Goal: Complete application form: Complete application form

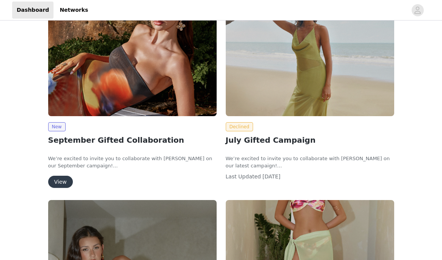
scroll to position [153, 0]
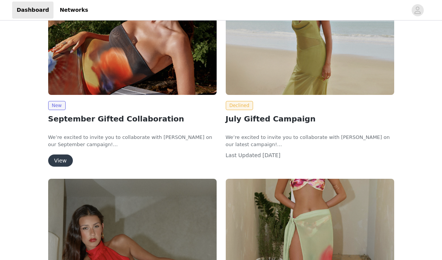
click at [64, 159] on button "View" at bounding box center [60, 160] width 25 height 12
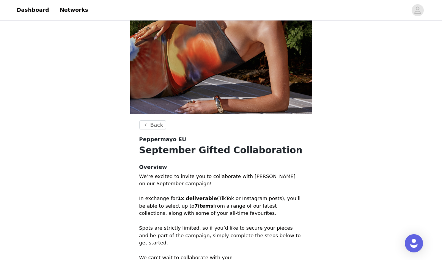
scroll to position [238, 0]
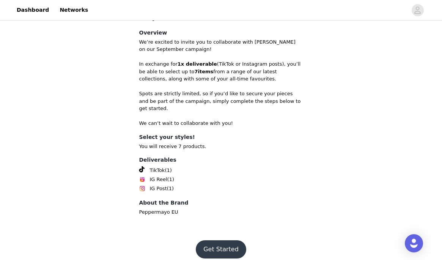
click at [219, 246] on button "Get Started" at bounding box center [221, 249] width 50 height 18
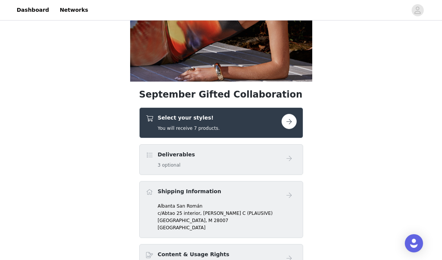
scroll to position [137, 0]
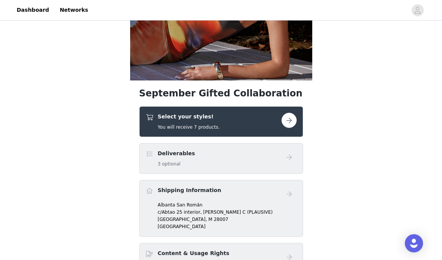
click at [291, 123] on button "button" at bounding box center [288, 120] width 15 height 15
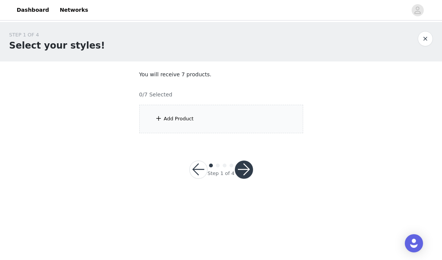
click at [291, 123] on div "Add Product" at bounding box center [221, 119] width 164 height 28
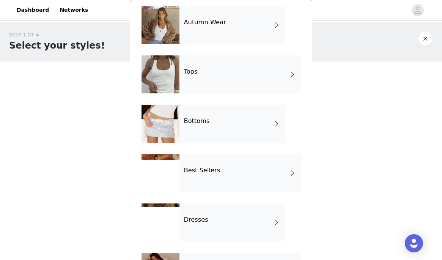
scroll to position [43, 0]
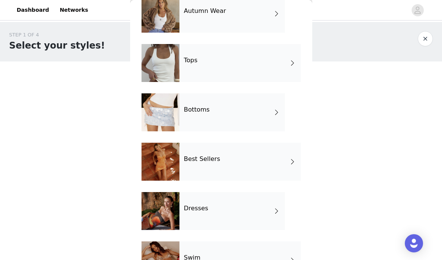
click at [215, 25] on div "Autumn Wear" at bounding box center [231, 14] width 105 height 38
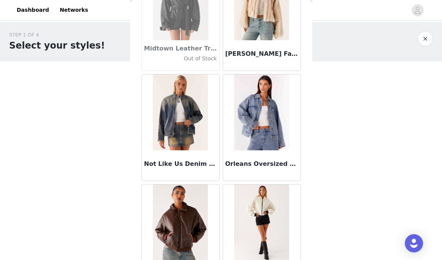
scroll to position [901, 0]
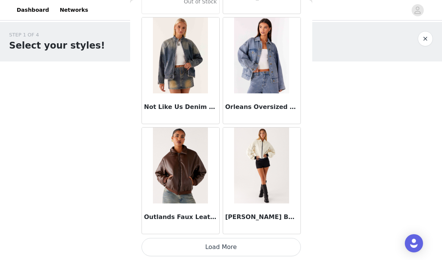
click at [233, 244] on button "Load More" at bounding box center [221, 247] width 159 height 18
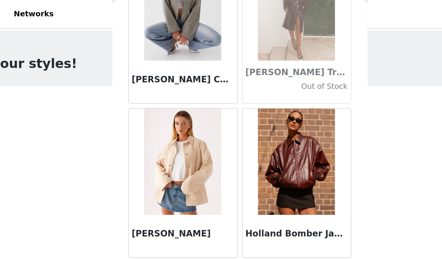
scroll to position [185, 0]
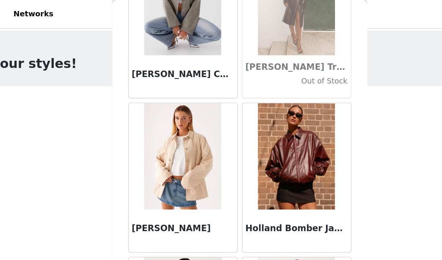
click at [178, 120] on img at bounding box center [180, 112] width 55 height 76
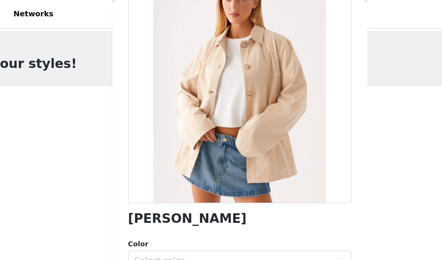
scroll to position [85, 0]
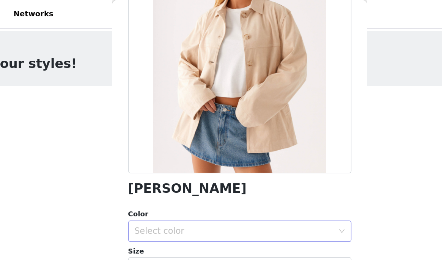
click at [159, 164] on div "Select color" at bounding box center [217, 165] width 142 height 8
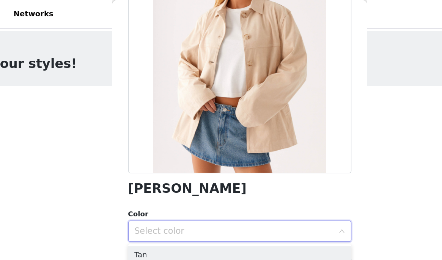
scroll to position [132, 0]
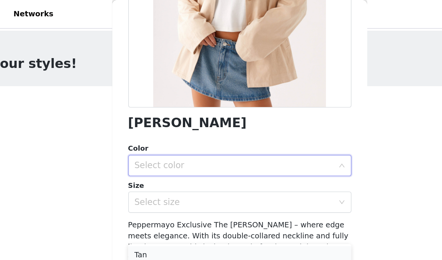
click at [160, 178] on li "Tan" at bounding box center [221, 182] width 159 height 12
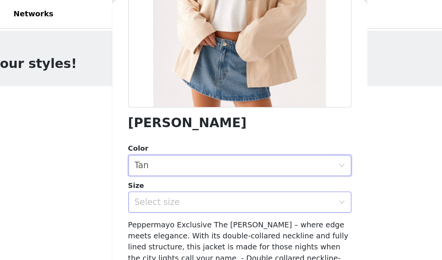
click at [173, 137] on div "Select size" at bounding box center [221, 144] width 159 height 15
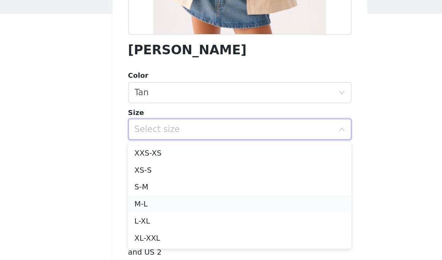
click at [158, 200] on li "M-L" at bounding box center [221, 197] width 159 height 12
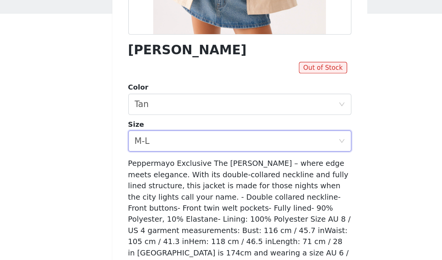
scroll to position [140, 0]
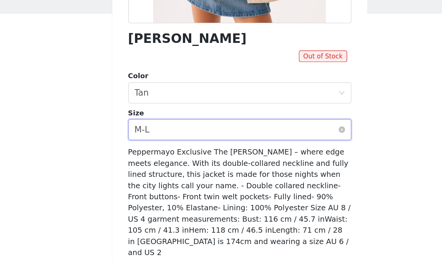
click at [186, 141] on div "Select size M-L" at bounding box center [218, 144] width 145 height 14
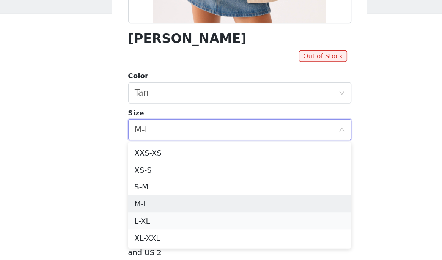
click at [167, 207] on li "L-XL" at bounding box center [221, 209] width 159 height 12
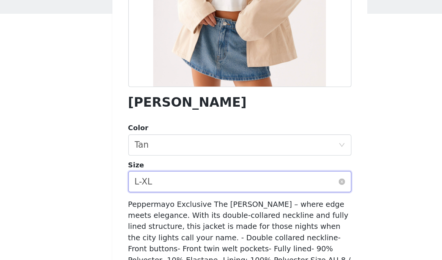
scroll to position [132, 0]
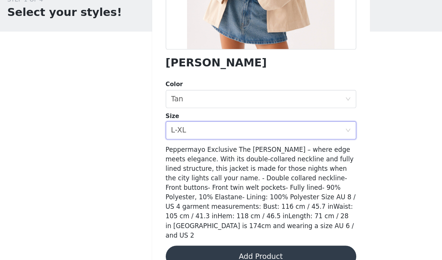
click at [234, 242] on button "Add Product" at bounding box center [221, 250] width 159 height 18
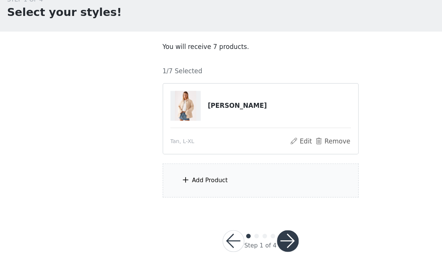
click at [179, 182] on div "Add Product" at bounding box center [179, 186] width 30 height 8
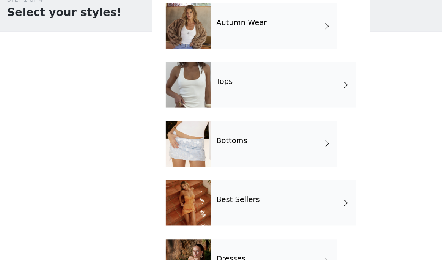
click at [189, 109] on div "Tops" at bounding box center [239, 106] width 121 height 38
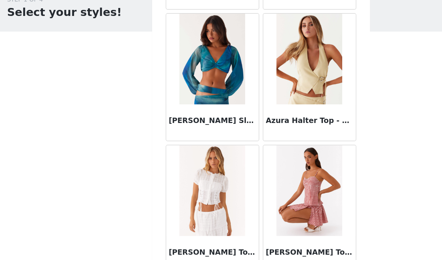
scroll to position [901, 0]
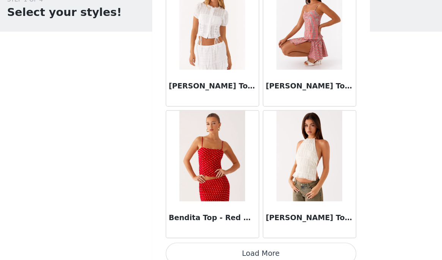
click at [225, 245] on button "Load More" at bounding box center [221, 247] width 159 height 18
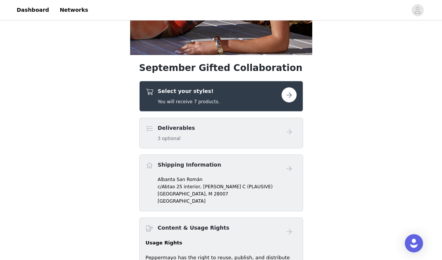
scroll to position [192, 0]
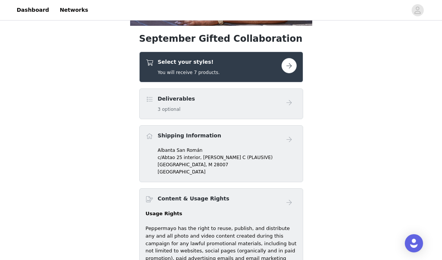
click at [221, 64] on div "Select your styles! You will receive 7 products." at bounding box center [214, 67] width 136 height 18
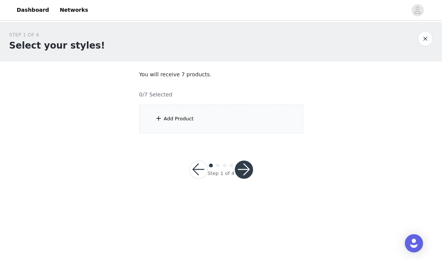
click at [207, 128] on div "Add Product" at bounding box center [221, 119] width 164 height 28
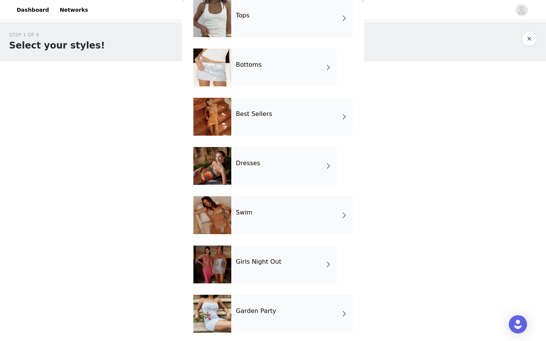
scroll to position [88, 0]
click at [263, 126] on div "Best Sellers" at bounding box center [291, 116] width 121 height 38
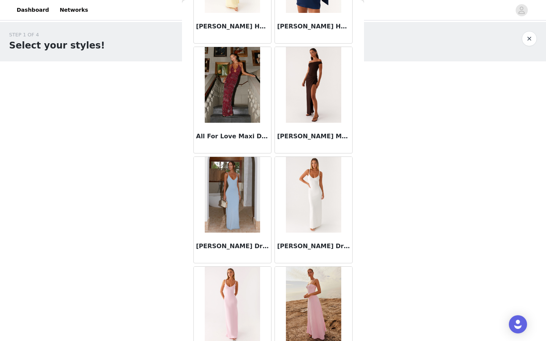
scroll to position [542, 0]
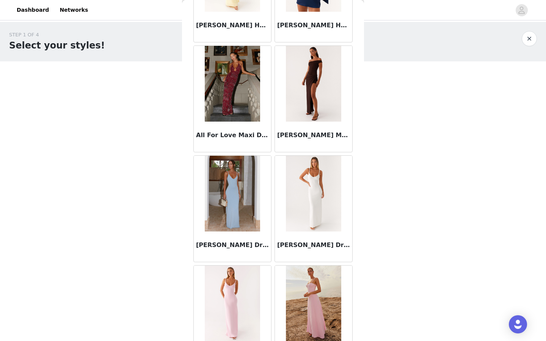
click at [233, 113] on img at bounding box center [232, 84] width 55 height 76
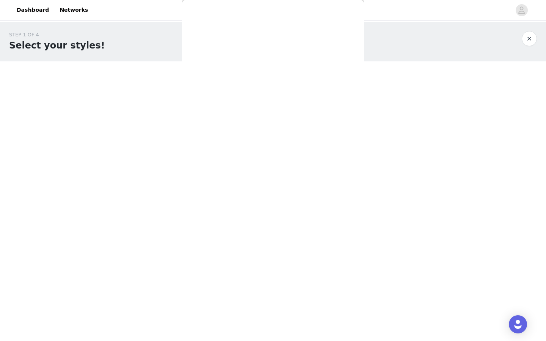
scroll to position [0, 0]
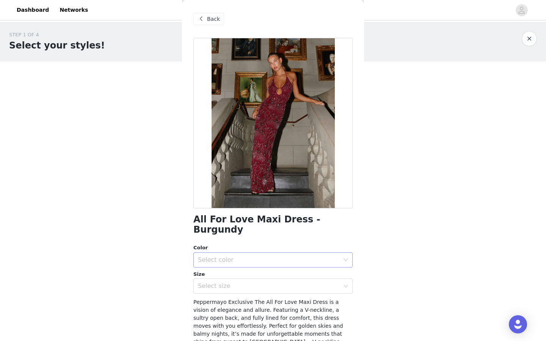
click at [228, 256] on div "Select color" at bounding box center [269, 260] width 142 height 8
click at [225, 259] on li "Burgundy" at bounding box center [272, 267] width 159 height 12
click at [228, 259] on div "Select size" at bounding box center [270, 286] width 145 height 14
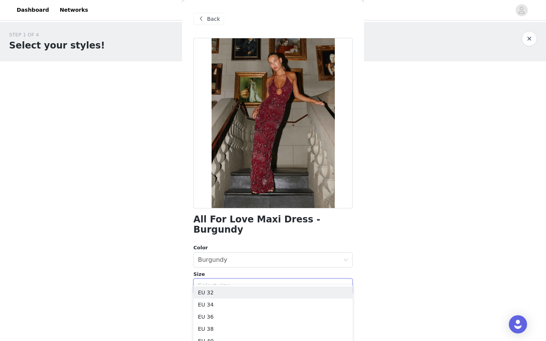
scroll to position [74, 0]
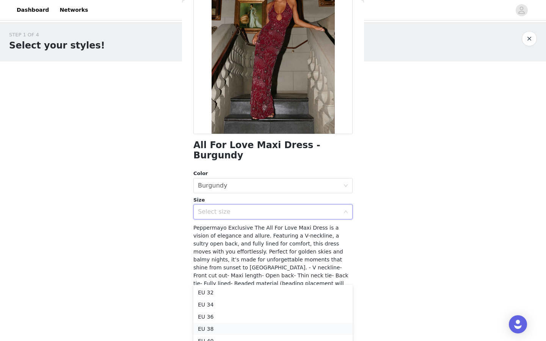
click at [219, 259] on li "EU 38" at bounding box center [272, 329] width 159 height 12
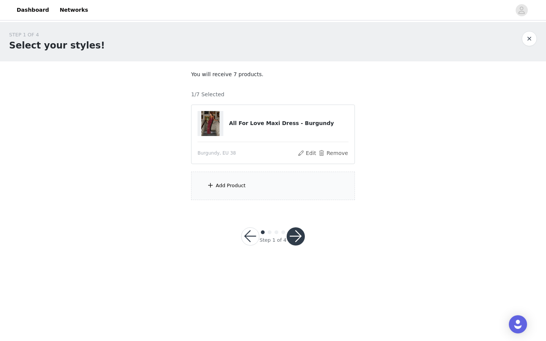
click at [267, 181] on div "Add Product" at bounding box center [273, 186] width 164 height 28
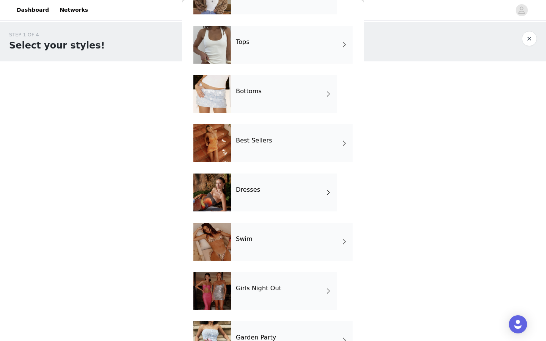
scroll to position [63, 0]
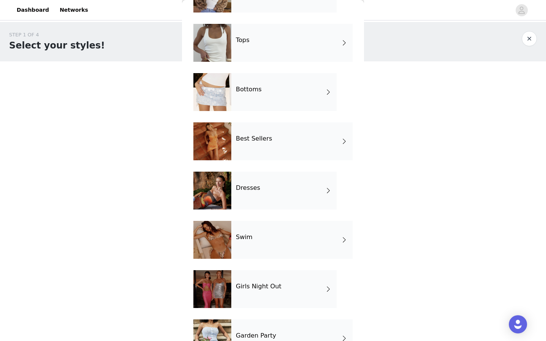
click at [241, 142] on h4 "Best Sellers" at bounding box center [254, 138] width 36 height 7
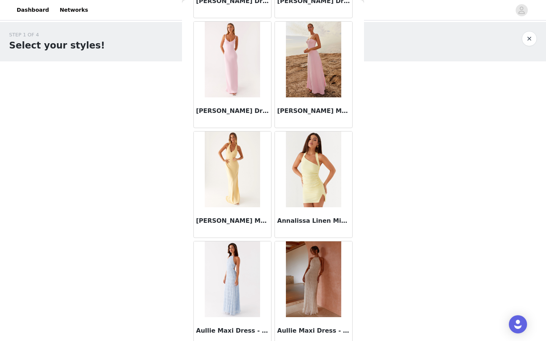
scroll to position [819, 0]
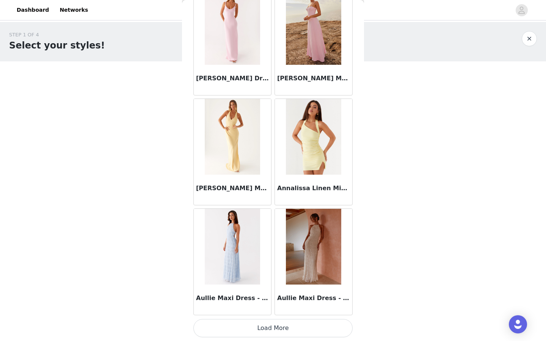
click at [286, 259] on button "Load More" at bounding box center [272, 328] width 159 height 18
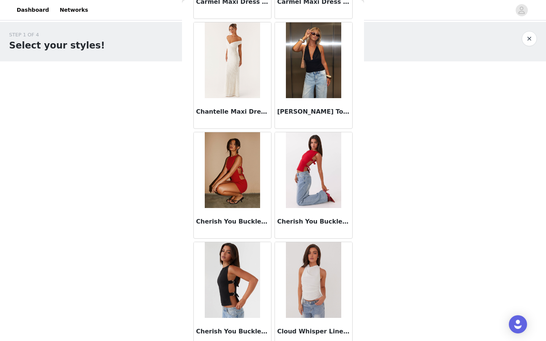
scroll to position [1920, 0]
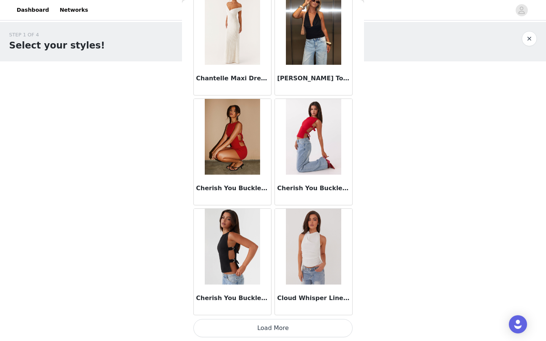
click at [284, 259] on button "Load More" at bounding box center [272, 328] width 159 height 18
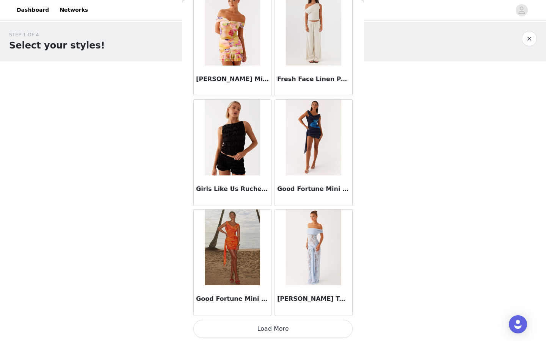
scroll to position [3020, 0]
click at [276, 259] on button "Load More" at bounding box center [272, 328] width 159 height 18
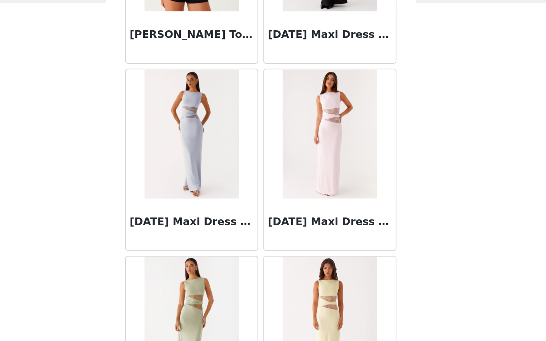
scroll to position [4120, 0]
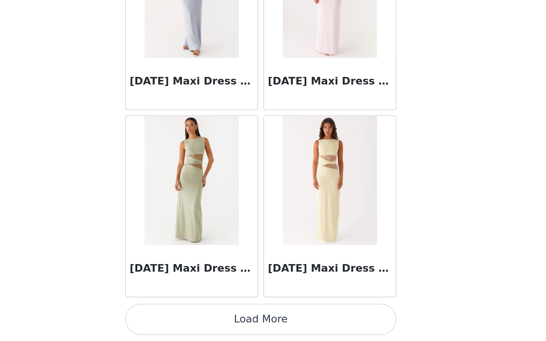
click at [282, 259] on button "Load More" at bounding box center [272, 328] width 159 height 18
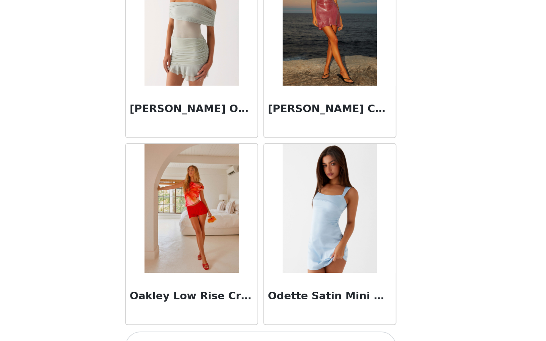
scroll to position [5220, 0]
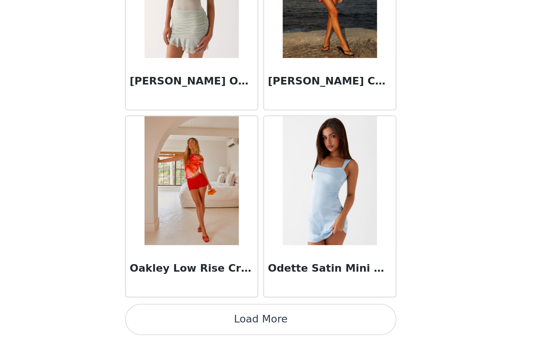
click at [281, 259] on button "Load More" at bounding box center [272, 328] width 159 height 18
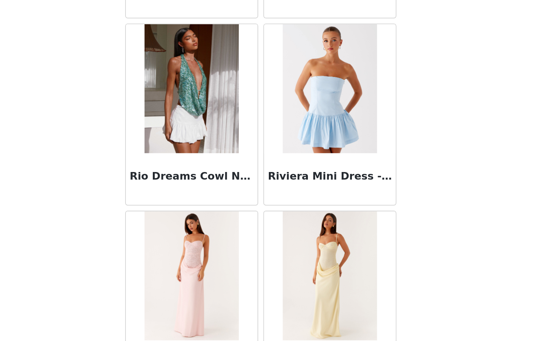
scroll to position [6154, 0]
click at [318, 195] on img at bounding box center [313, 193] width 55 height 76
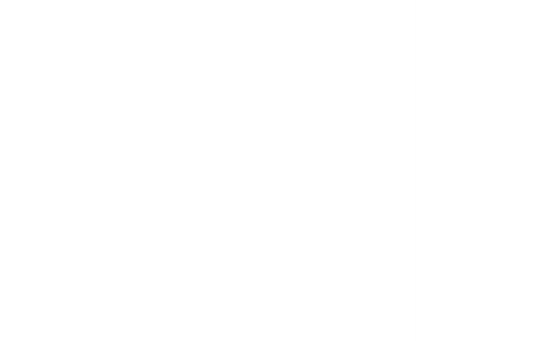
scroll to position [0, 0]
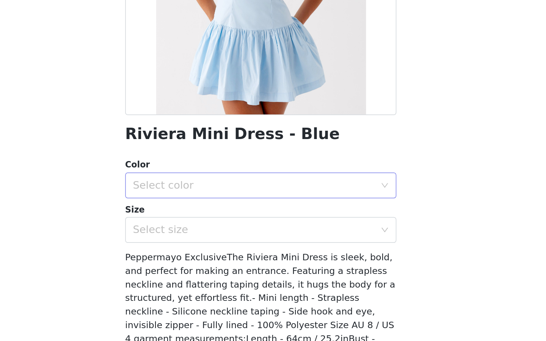
click at [280, 251] on div "Select color" at bounding box center [269, 250] width 142 height 8
click at [261, 259] on li "Blue" at bounding box center [272, 267] width 159 height 12
click at [261, 259] on div "Select size" at bounding box center [269, 276] width 142 height 8
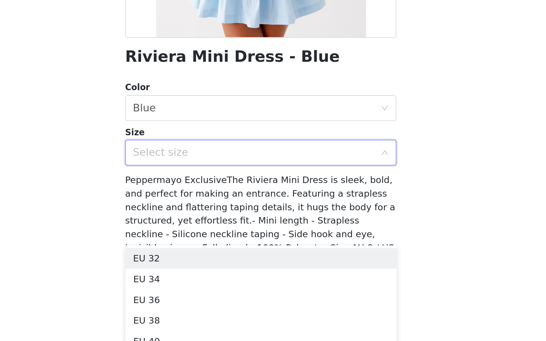
scroll to position [46, 0]
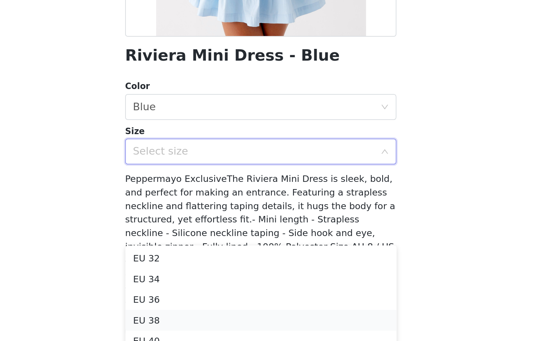
click at [239, 259] on li "EU 38" at bounding box center [272, 329] width 159 height 12
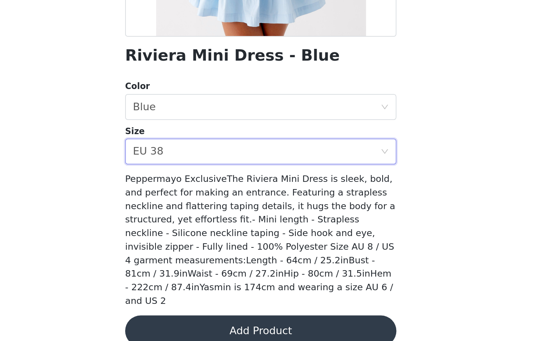
click at [254, 259] on button "Add Product" at bounding box center [272, 335] width 159 height 18
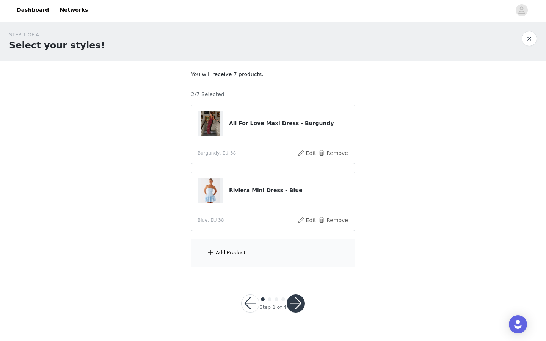
click at [239, 249] on div "Add Product" at bounding box center [273, 253] width 164 height 28
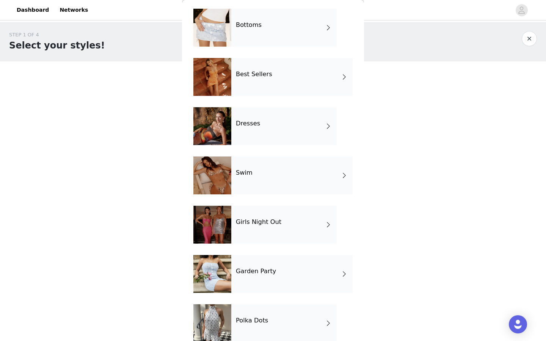
scroll to position [140, 0]
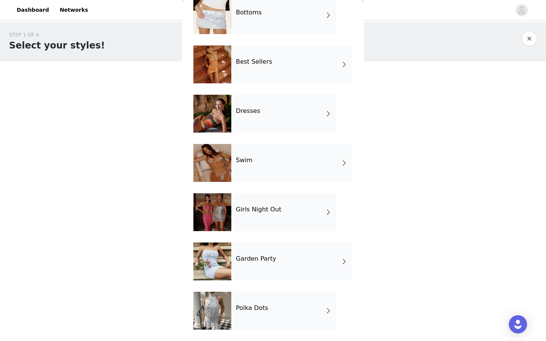
click at [263, 64] on h4 "Best Sellers" at bounding box center [254, 61] width 36 height 7
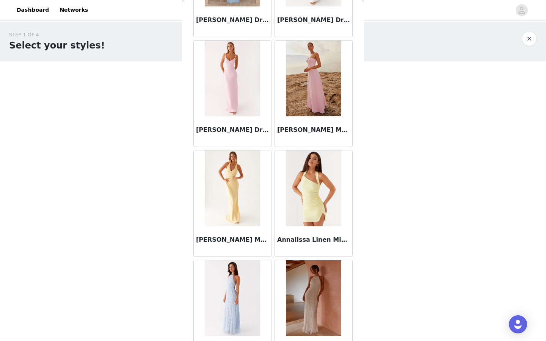
scroll to position [819, 0]
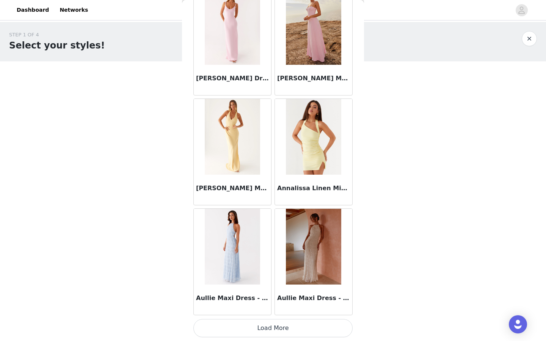
click at [288, 259] on button "Load More" at bounding box center [272, 328] width 159 height 18
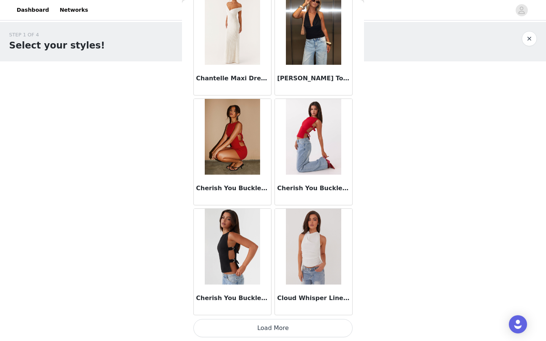
click at [282, 259] on button "Load More" at bounding box center [272, 328] width 159 height 18
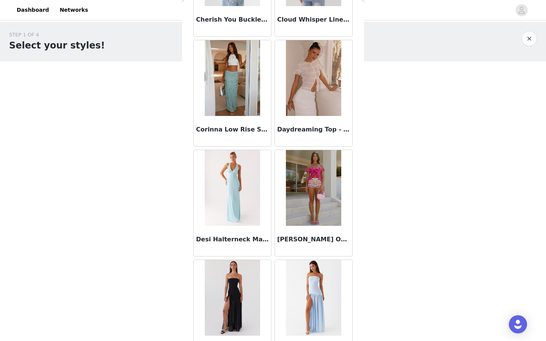
scroll to position [3020, 0]
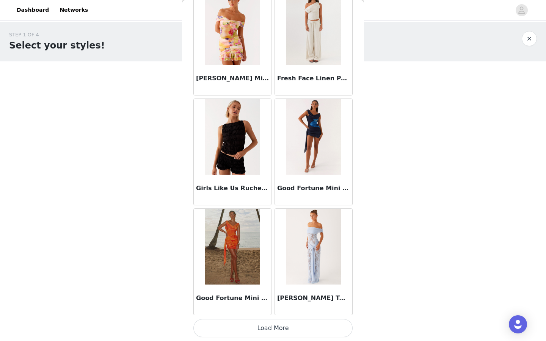
click at [272, 259] on button "Load More" at bounding box center [272, 328] width 159 height 18
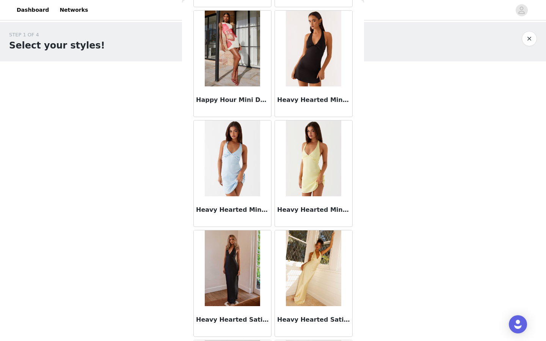
scroll to position [4120, 0]
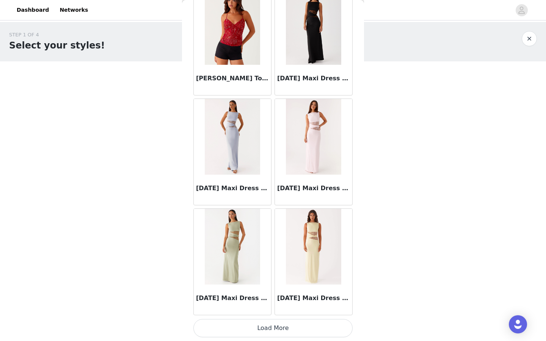
click at [259, 259] on button "Load More" at bounding box center [272, 328] width 159 height 18
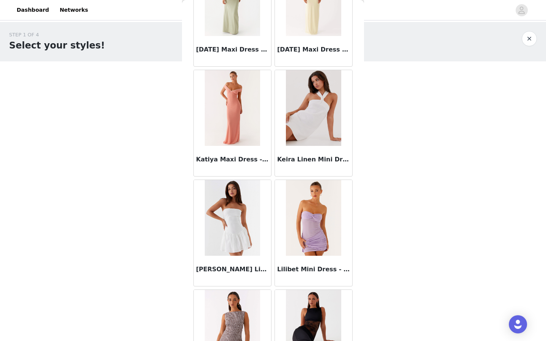
scroll to position [5220, 0]
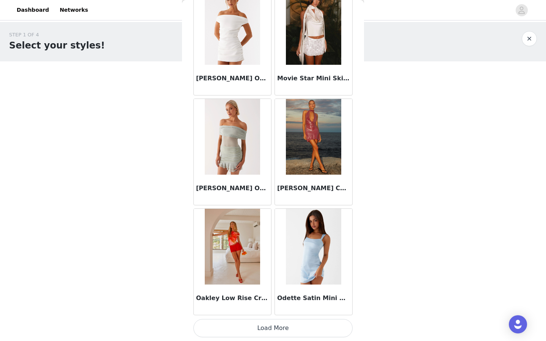
click at [266, 259] on button "Load More" at bounding box center [272, 328] width 159 height 18
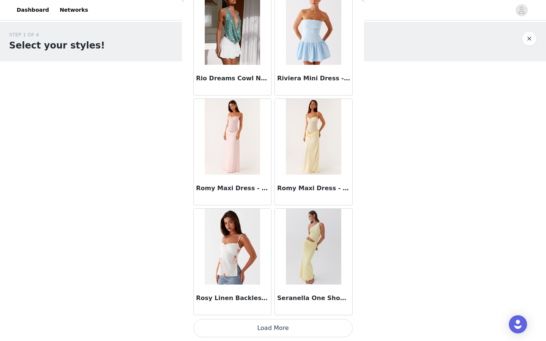
click at [275, 259] on button "Load More" at bounding box center [272, 328] width 159 height 18
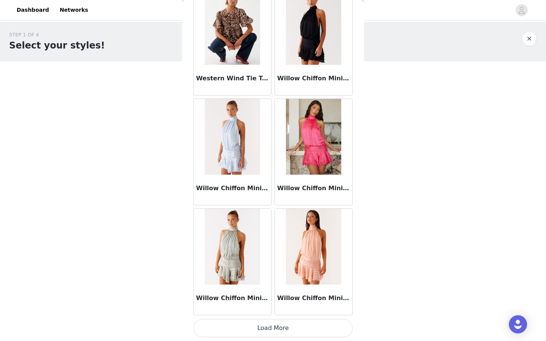
click at [273, 259] on button "Load More" at bounding box center [272, 328] width 159 height 18
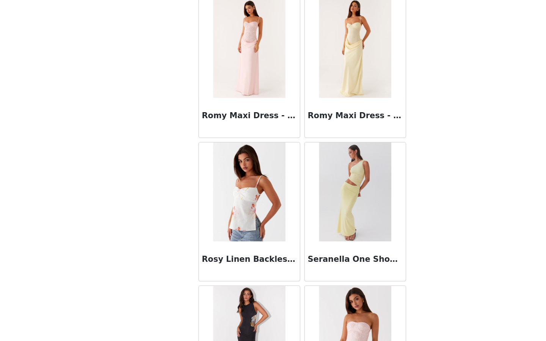
scroll to position [6319, 0]
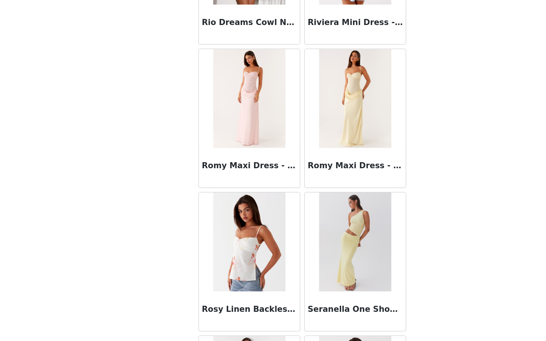
click at [301, 151] on img at bounding box center [313, 139] width 55 height 76
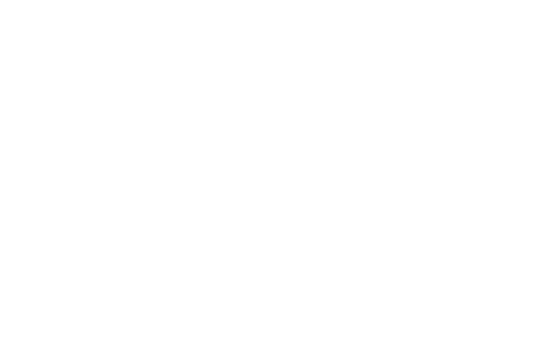
scroll to position [0, 0]
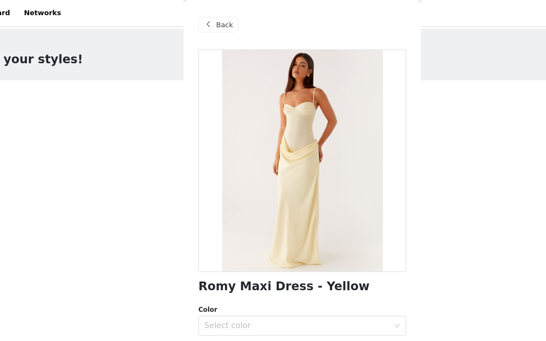
click at [200, 16] on span at bounding box center [201, 18] width 9 height 9
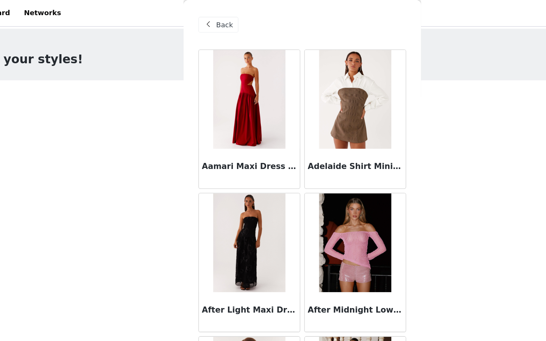
click at [209, 17] on span "Back" at bounding box center [213, 19] width 13 height 8
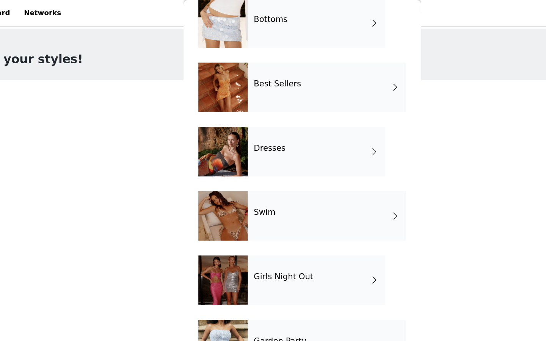
scroll to position [140, 0]
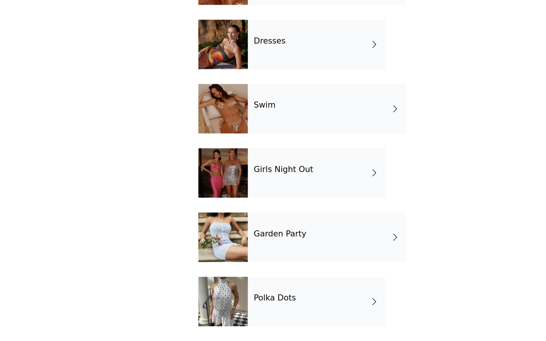
click at [284, 215] on div "Girls Night Out" at bounding box center [283, 212] width 105 height 38
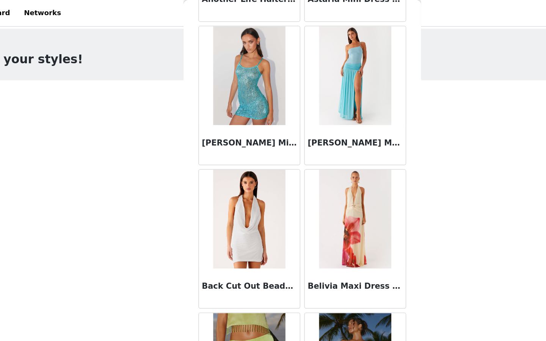
scroll to position [819, 0]
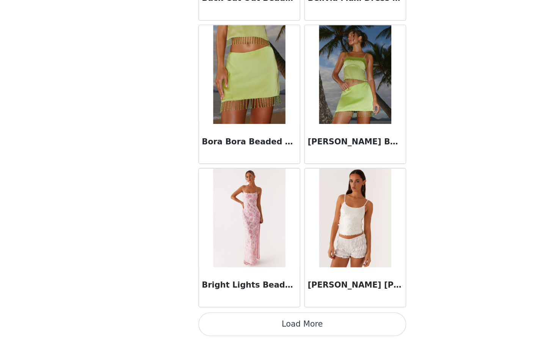
click at [281, 259] on button "Load More" at bounding box center [272, 328] width 159 height 18
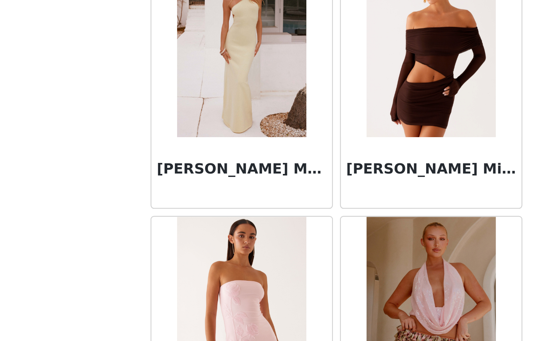
scroll to position [1920, 0]
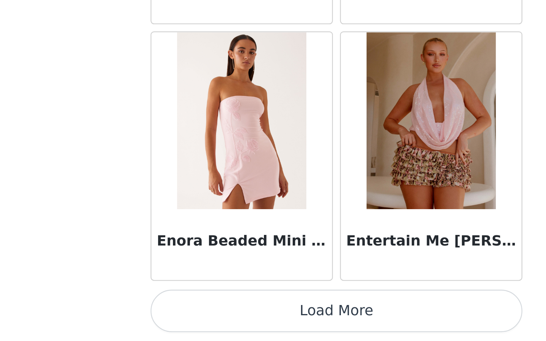
click at [256, 259] on button "Load More" at bounding box center [272, 328] width 159 height 18
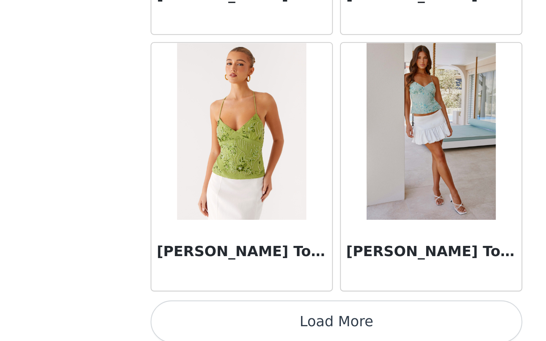
scroll to position [3019, 0]
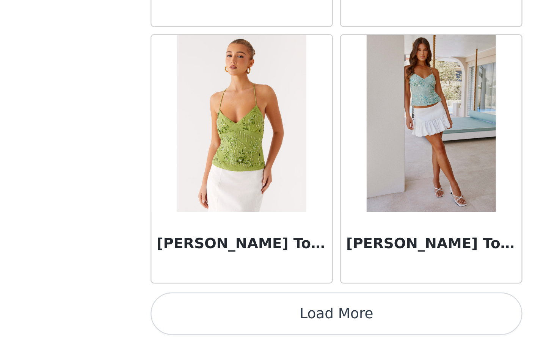
click at [264, 259] on button "Load More" at bounding box center [272, 330] width 159 height 18
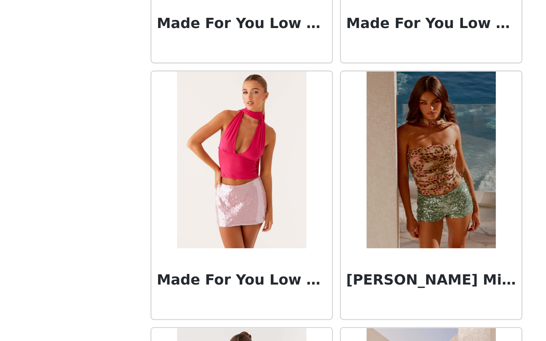
scroll to position [4074, 0]
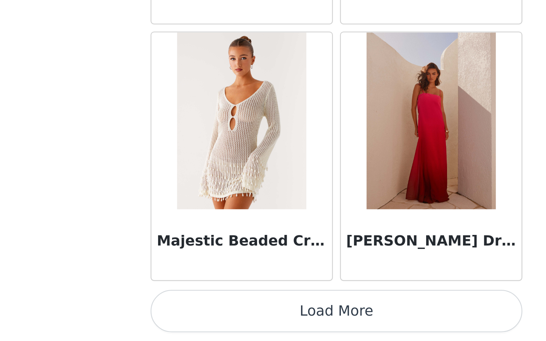
click at [264, 259] on button "Load More" at bounding box center [272, 328] width 159 height 18
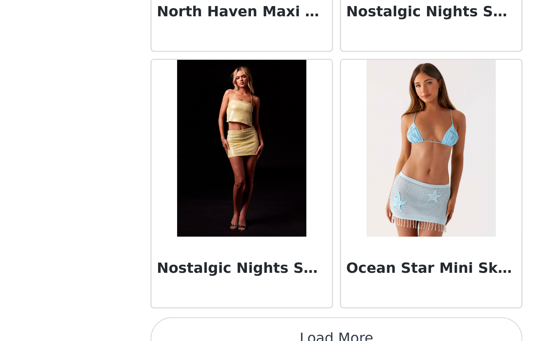
scroll to position [5209, 0]
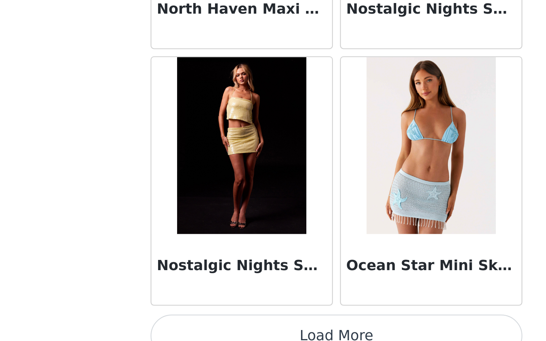
click at [266, 259] on button "Load More" at bounding box center [272, 339] width 159 height 18
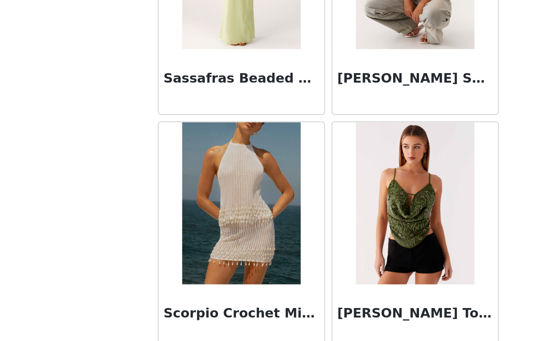
scroll to position [6320, 0]
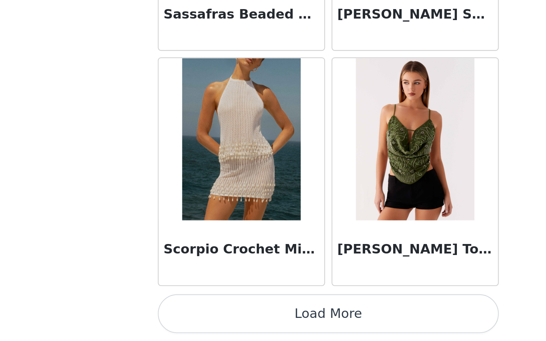
click at [258, 259] on button "Load More" at bounding box center [272, 328] width 159 height 18
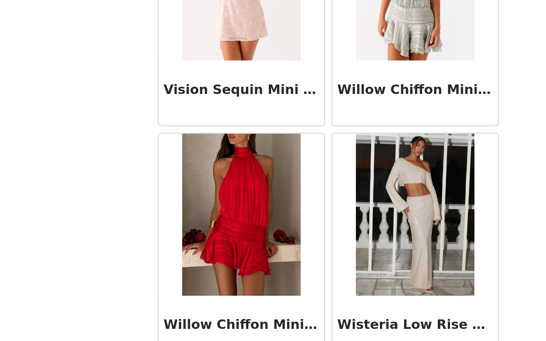
scroll to position [7420, 0]
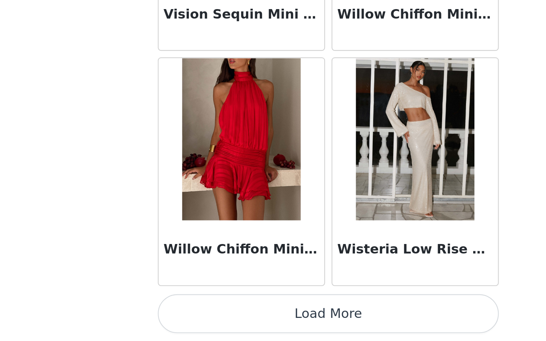
click at [271, 259] on button "Load More" at bounding box center [272, 328] width 159 height 18
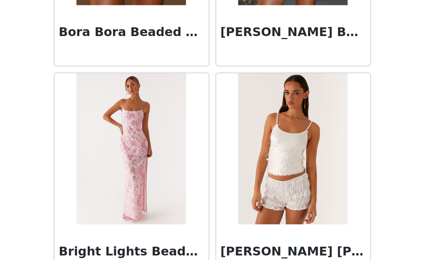
scroll to position [879, 0]
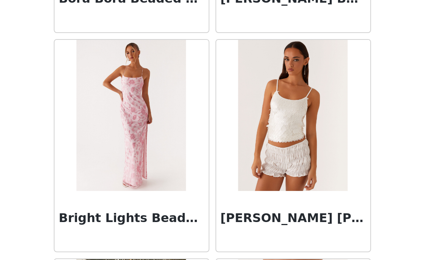
click at [176, 239] on h3 "Bright Lights Beaded Maxi Dress - Pink" at bounding box center [180, 238] width 73 height 9
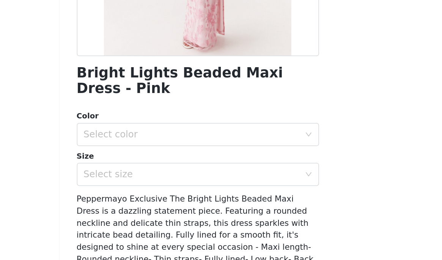
scroll to position [106, 0]
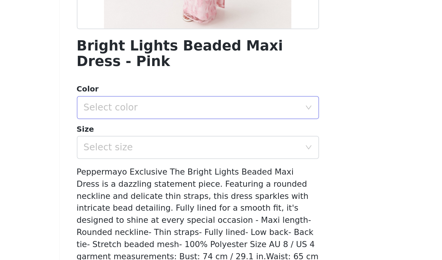
click at [166, 155] on div "Select color" at bounding box center [217, 155] width 142 height 8
click at [171, 170] on li "Pink" at bounding box center [221, 171] width 159 height 12
click at [173, 180] on div "Select size" at bounding box center [217, 181] width 142 height 8
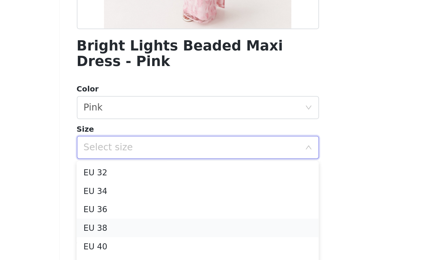
click at [171, 233] on li "EU 38" at bounding box center [221, 234] width 159 height 12
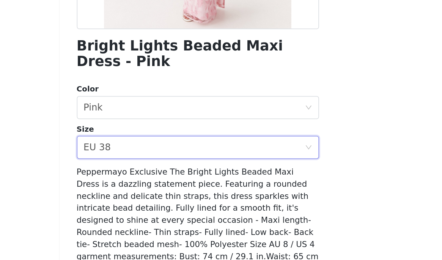
scroll to position [150, 0]
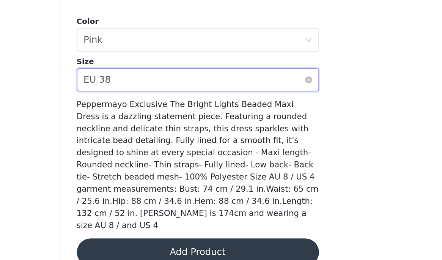
click at [209, 143] on div "Select size EU 38" at bounding box center [218, 136] width 145 height 14
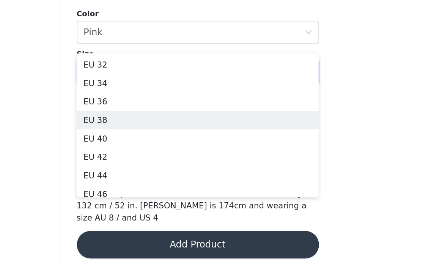
scroll to position [71, 0]
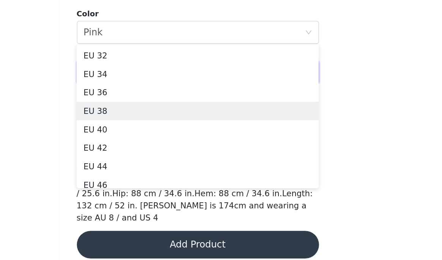
click at [345, 174] on div "STEP 1 OF 4 Select your styles! You will receive 7 products. 2/7 Selected All F…" at bounding box center [221, 78] width 442 height 255
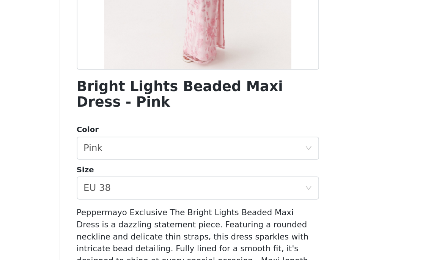
scroll to position [0, 0]
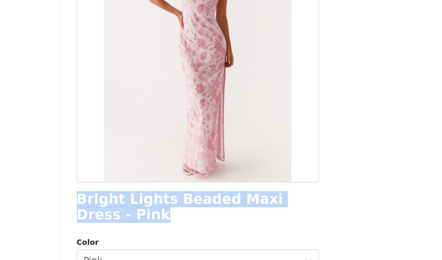
drag, startPoint x: 211, startPoint y: 235, endPoint x: 138, endPoint y: 221, distance: 74.2
click at [138, 221] on div "Back Bright Lights Beaded Maxi Dress - Pink Color Select color Pink Size Select…" at bounding box center [221, 130] width 182 height 260
copy h1 "Bright Lights Beaded Maxi Dress - Pink"
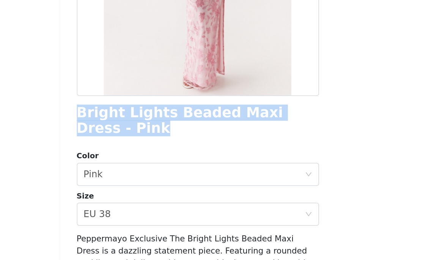
scroll to position [76, 0]
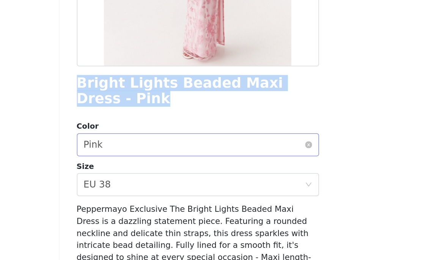
click at [171, 185] on div "Select color Pink" at bounding box center [218, 184] width 145 height 14
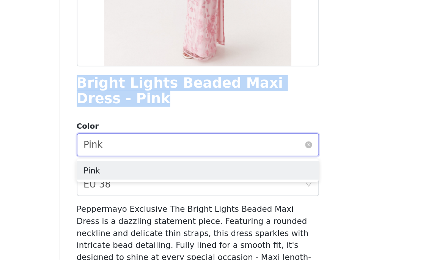
click at [171, 185] on div "Select color Pink" at bounding box center [218, 184] width 145 height 14
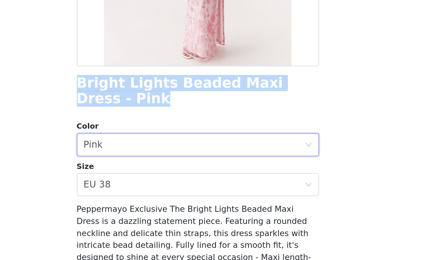
scroll to position [150, 0]
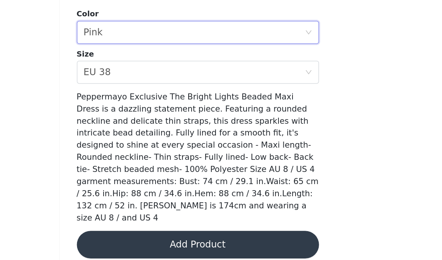
click at [180, 241] on button "Add Product" at bounding box center [221, 250] width 159 height 18
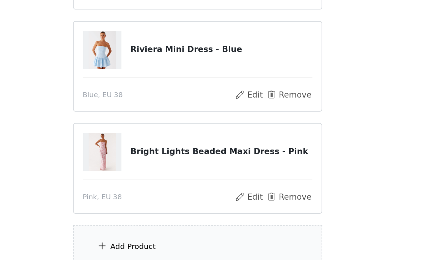
scroll to position [138, 0]
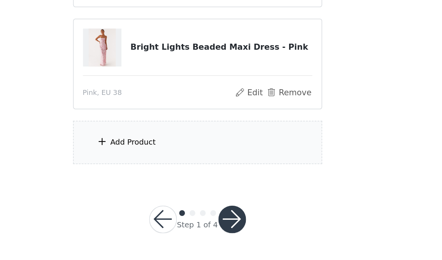
click at [202, 175] on div "Add Product" at bounding box center [221, 182] width 164 height 28
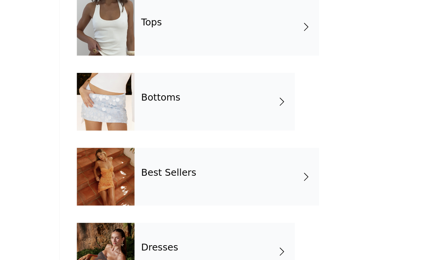
click at [211, 167] on div "Bottoms" at bounding box center [231, 156] width 105 height 38
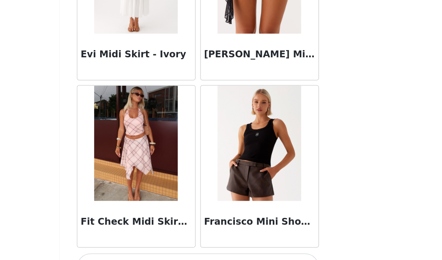
scroll to position [46, 0]
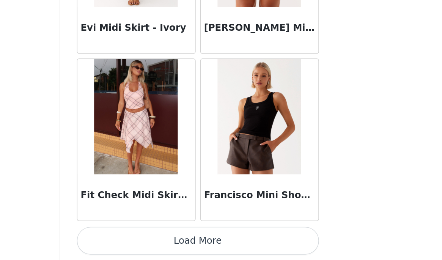
click at [244, 245] on button "Load More" at bounding box center [221, 247] width 159 height 18
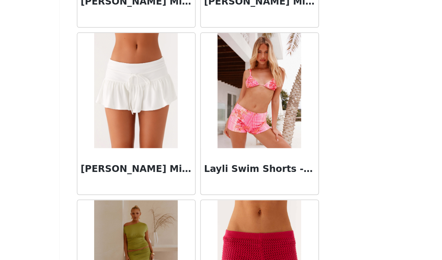
scroll to position [2001, 0]
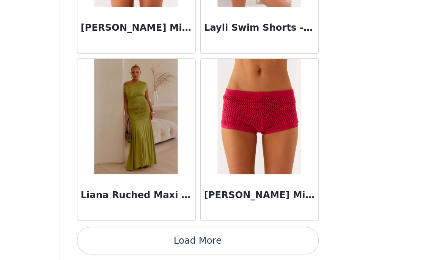
click at [212, 250] on button "Load More" at bounding box center [221, 247] width 159 height 18
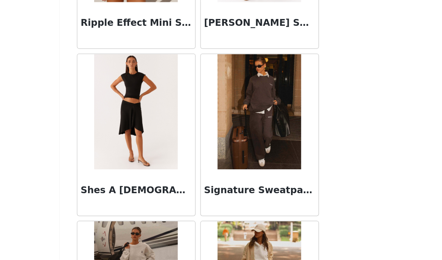
scroll to position [3101, 0]
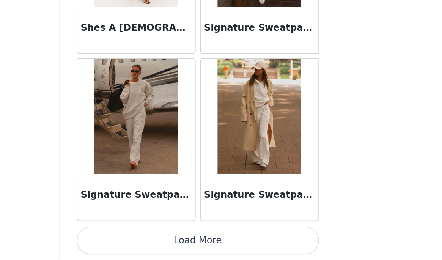
click at [225, 248] on button "Load More" at bounding box center [221, 247] width 159 height 18
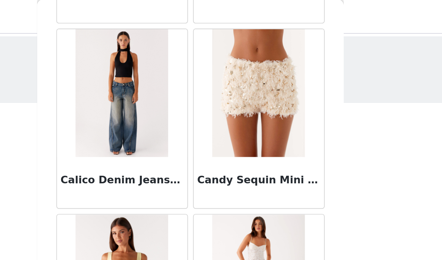
scroll to position [350, 0]
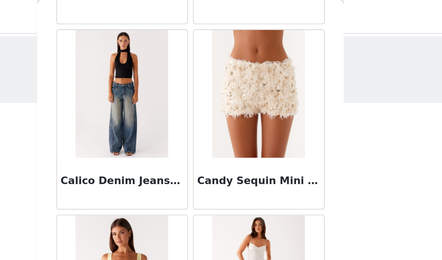
click at [177, 53] on img at bounding box center [180, 56] width 55 height 76
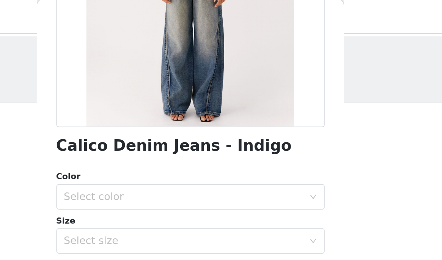
scroll to position [139, 0]
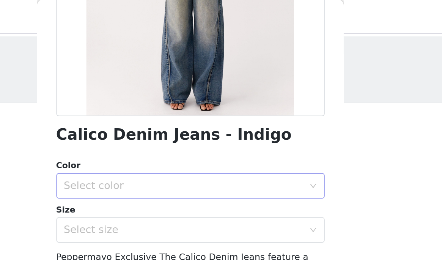
click at [195, 108] on div "Select color" at bounding box center [217, 111] width 142 height 8
click at [185, 125] on li "Indigo" at bounding box center [221, 127] width 159 height 12
click at [185, 138] on div "Select size" at bounding box center [217, 137] width 142 height 8
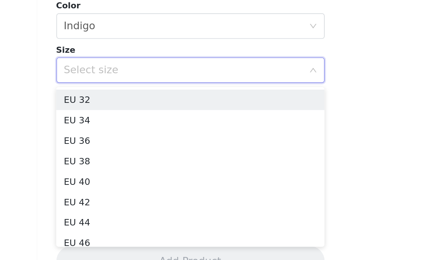
scroll to position [24, 0]
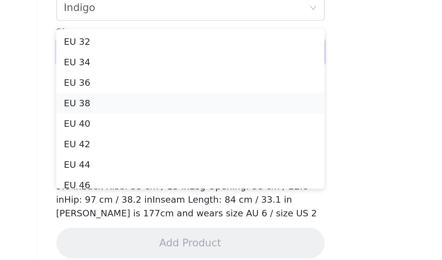
click at [174, 165] on li "EU 38" at bounding box center [221, 166] width 159 height 12
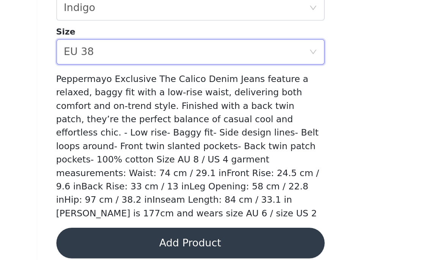
click at [216, 241] on button "Add Product" at bounding box center [221, 250] width 159 height 18
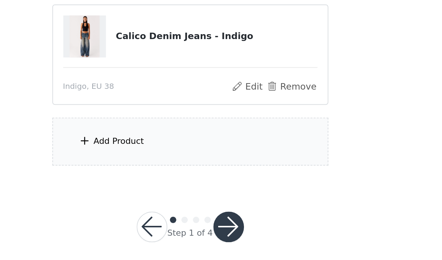
scroll to position [201, 0]
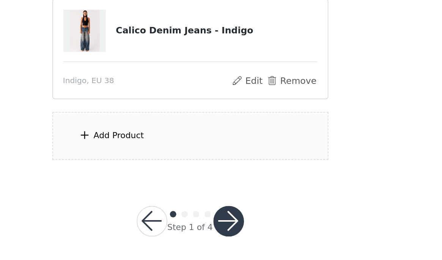
click at [191, 188] on div "Add Product" at bounding box center [221, 186] width 164 height 28
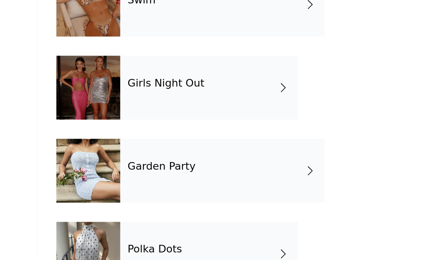
scroll to position [222, 0]
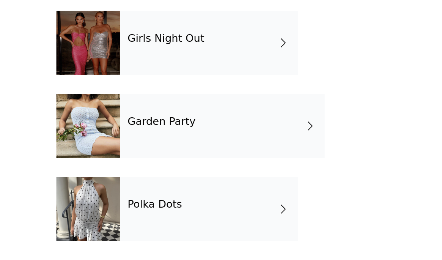
click at [228, 229] on div "Polka Dots" at bounding box center [231, 230] width 105 height 38
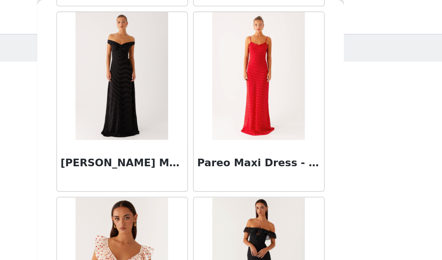
scroll to position [689, 0]
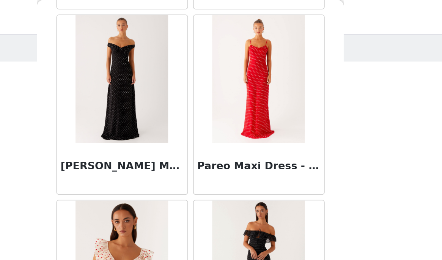
click at [258, 63] on img at bounding box center [261, 47] width 55 height 76
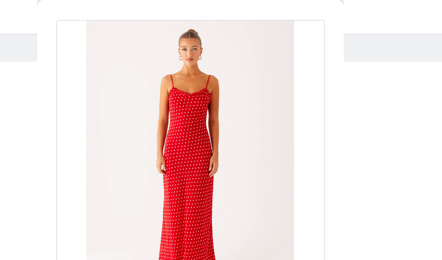
scroll to position [0, 0]
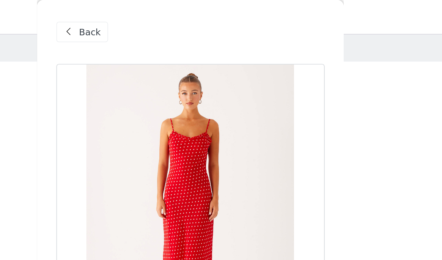
click at [147, 17] on span at bounding box center [149, 18] width 9 height 9
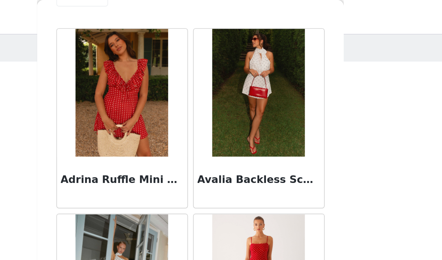
scroll to position [26, 0]
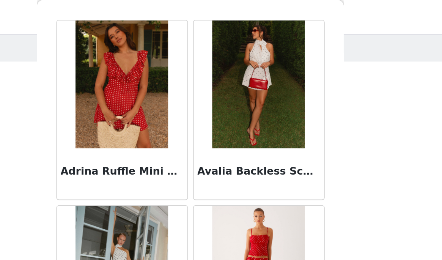
click at [194, 64] on img at bounding box center [180, 50] width 55 height 76
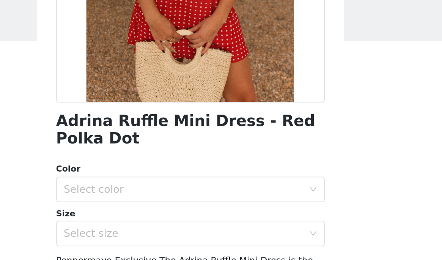
scroll to position [111, 0]
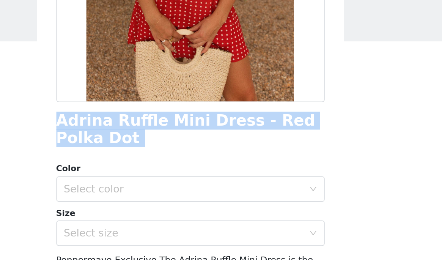
drag, startPoint x: 169, startPoint y: 124, endPoint x: 140, endPoint y: 108, distance: 32.8
click at [140, 108] on div "Back Adrina Ruffle Mini Dress - Red Polka Dot Color Select color Size Select si…" at bounding box center [221, 130] width 182 height 260
copy div "Adrina Ruffle Mini Dress - Red Polka Dot"
click at [192, 144] on div "Select color" at bounding box center [218, 149] width 145 height 14
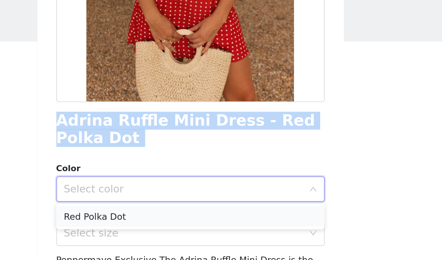
click at [188, 169] on li "Red Polka Dot" at bounding box center [221, 165] width 159 height 12
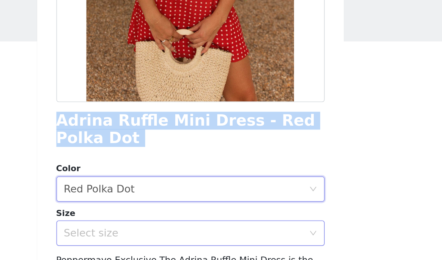
click at [187, 173] on div "Select size" at bounding box center [217, 175] width 142 height 8
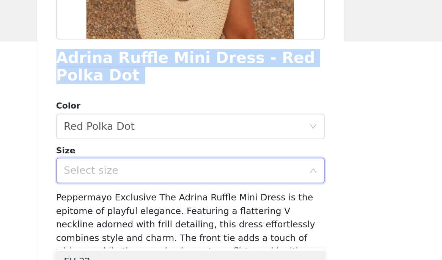
scroll to position [166, 0]
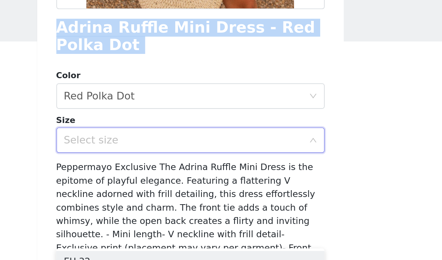
click at [184, 126] on div "Select size" at bounding box center [218, 120] width 145 height 14
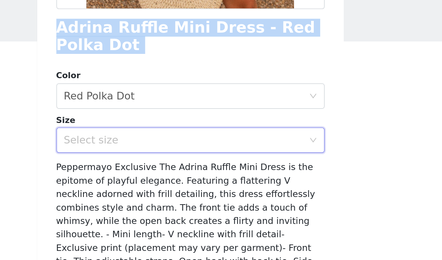
click at [184, 122] on div "Select size" at bounding box center [217, 120] width 142 height 8
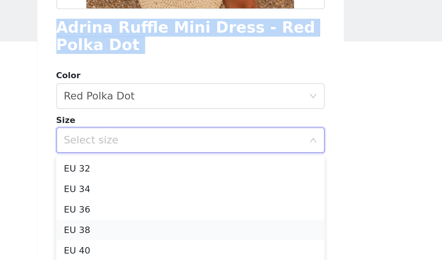
click at [179, 172] on li "EU 38" at bounding box center [221, 173] width 159 height 12
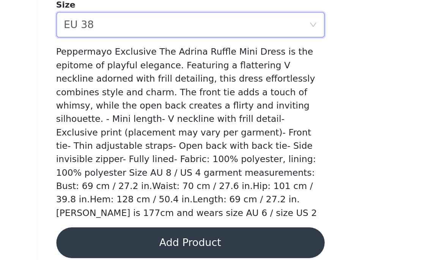
scroll to position [102, 0]
click at [248, 248] on button "Add Product" at bounding box center [221, 250] width 159 height 18
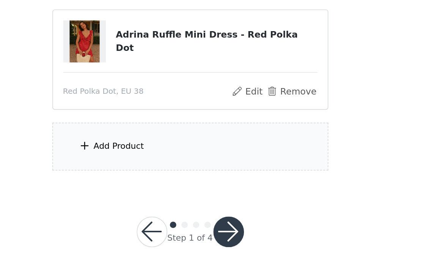
scroll to position [272, 0]
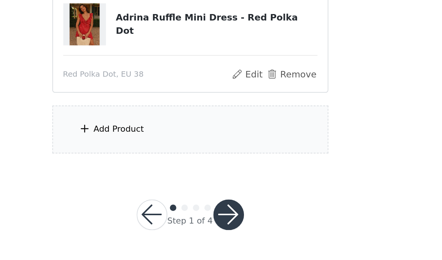
click at [186, 177] on div "Add Product" at bounding box center [221, 182] width 164 height 28
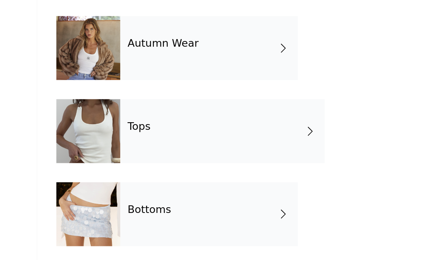
click at [186, 100] on h4 "Tops" at bounding box center [191, 103] width 14 height 7
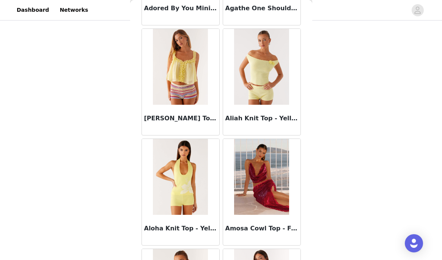
scroll to position [0, 0]
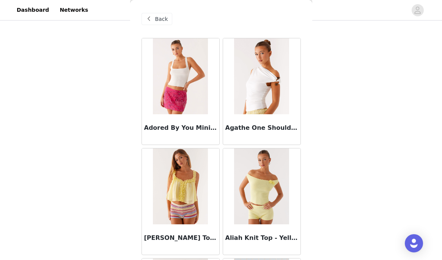
click at [150, 22] on span at bounding box center [149, 18] width 9 height 9
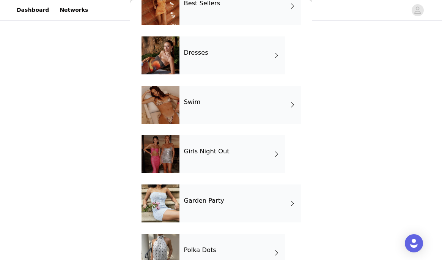
scroll to position [222, 0]
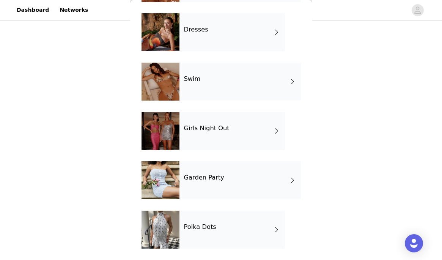
click at [221, 178] on div "Garden Party" at bounding box center [239, 180] width 121 height 38
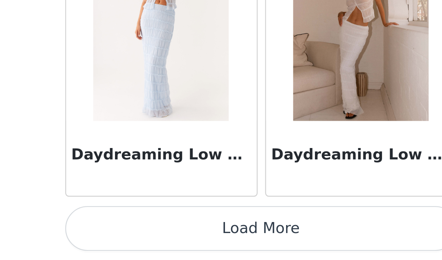
scroll to position [206, 0]
click at [194, 250] on button "Load More" at bounding box center [221, 247] width 159 height 18
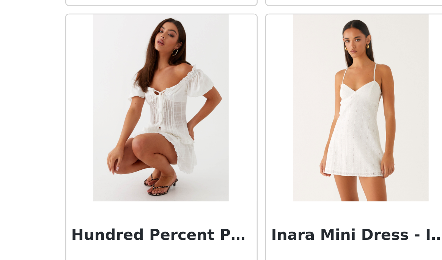
scroll to position [2001, 0]
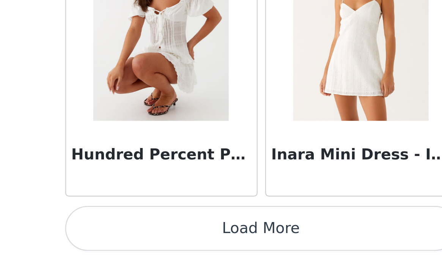
click at [200, 244] on button "Load More" at bounding box center [221, 247] width 159 height 18
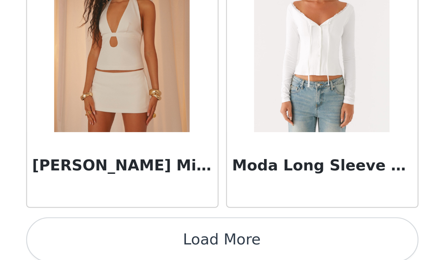
scroll to position [3101, 0]
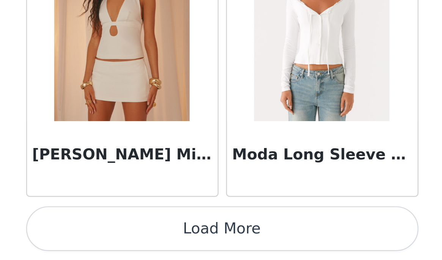
click at [234, 251] on button "Load More" at bounding box center [221, 247] width 159 height 18
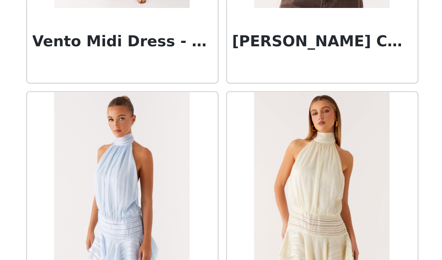
scroll to position [4201, 0]
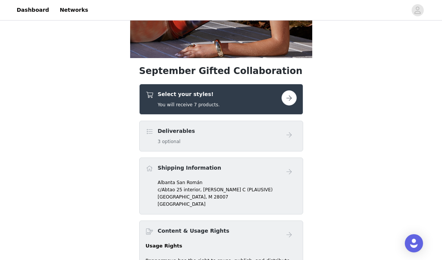
scroll to position [164, 0]
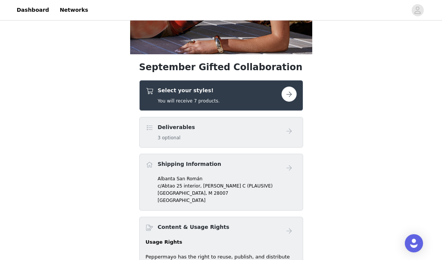
click at [291, 90] on button "button" at bounding box center [288, 93] width 15 height 15
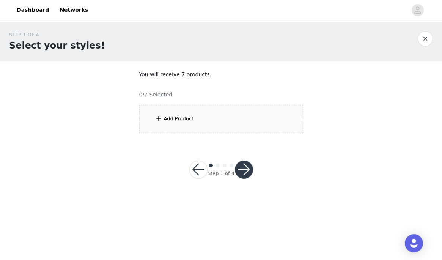
click at [263, 118] on div "Add Product" at bounding box center [221, 119] width 164 height 28
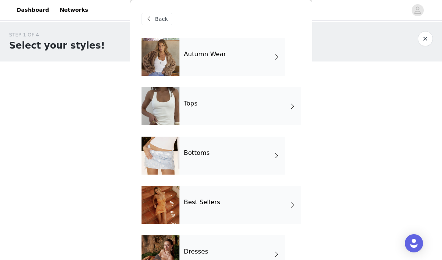
click at [212, 56] on h4 "Autumn Wear" at bounding box center [205, 54] width 42 height 7
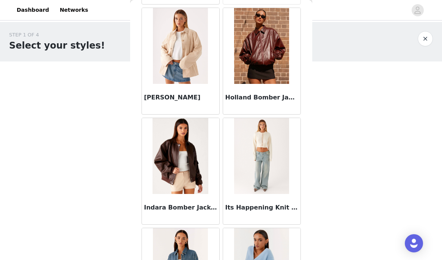
scroll to position [251, 0]
click at [265, 100] on h3 "Holland Bomber Jacket - Wine" at bounding box center [261, 97] width 73 height 9
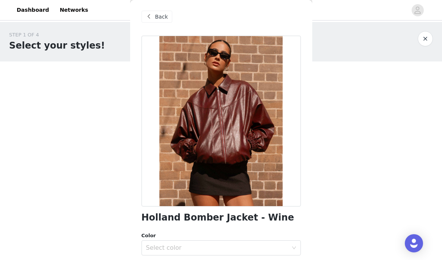
scroll to position [0, 0]
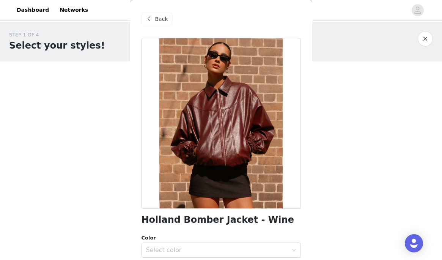
click at [149, 16] on span at bounding box center [149, 18] width 9 height 9
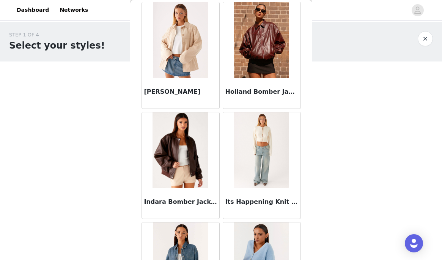
scroll to position [257, 0]
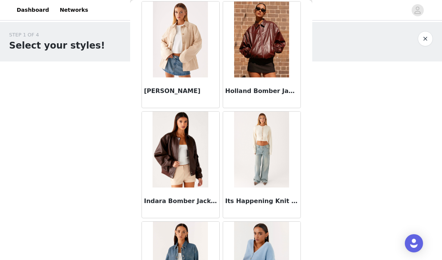
click at [171, 66] on img at bounding box center [180, 40] width 55 height 76
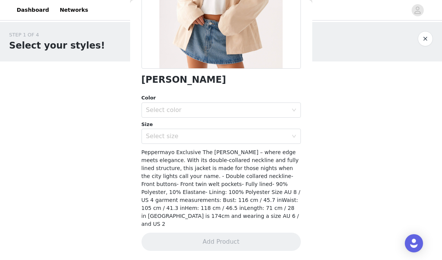
scroll to position [132, 0]
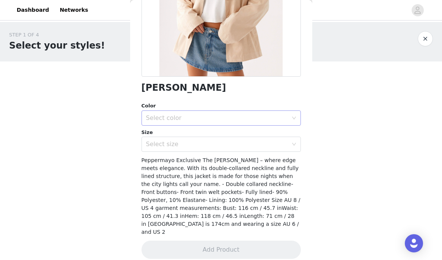
click at [205, 114] on div "Select color" at bounding box center [217, 118] width 142 height 8
click at [195, 142] on ul "Tan" at bounding box center [221, 134] width 159 height 15
click at [187, 137] on li "Tan" at bounding box center [221, 135] width 159 height 12
click at [188, 145] on div "Select size" at bounding box center [217, 144] width 142 height 8
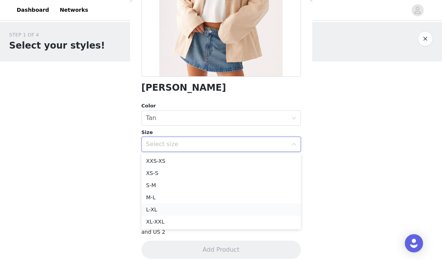
click at [179, 208] on li "L-XL" at bounding box center [221, 209] width 159 height 12
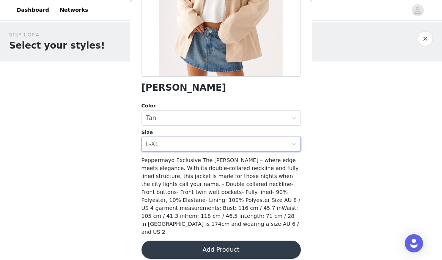
click at [199, 244] on button "Add Product" at bounding box center [221, 250] width 159 height 18
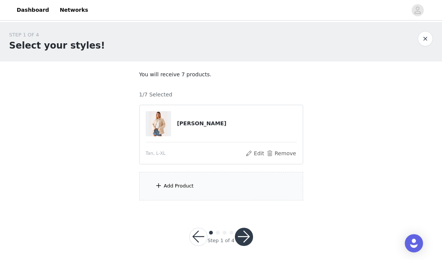
click at [183, 184] on div "Add Product" at bounding box center [179, 186] width 30 height 8
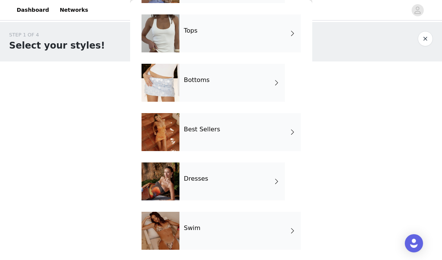
scroll to position [77, 0]
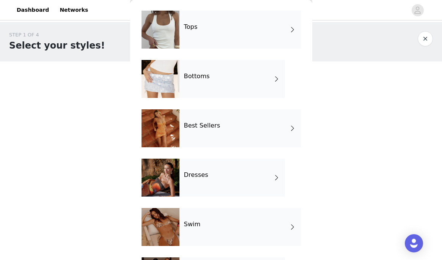
click at [213, 86] on div "Bottoms" at bounding box center [231, 79] width 105 height 38
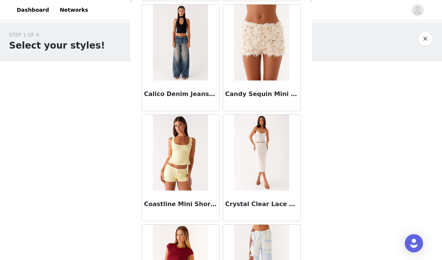
scroll to position [367, 0]
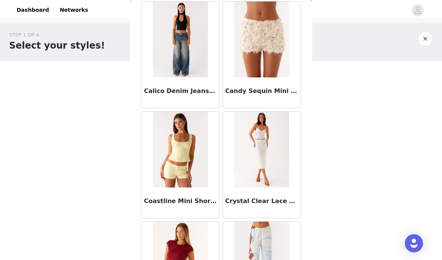
click at [175, 69] on img at bounding box center [180, 40] width 55 height 76
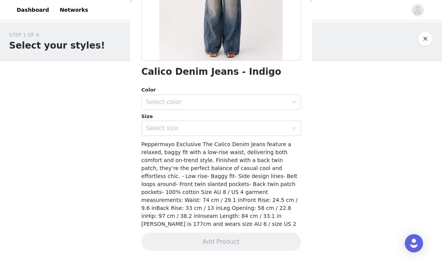
scroll to position [140, 0]
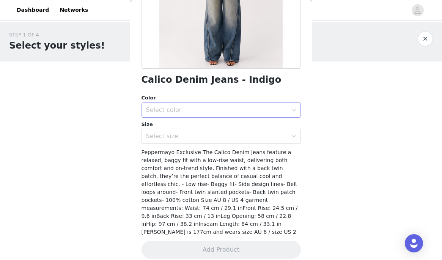
click at [176, 108] on div "Select color" at bounding box center [217, 110] width 142 height 8
click at [176, 127] on li "Indigo" at bounding box center [221, 127] width 159 height 12
click at [178, 135] on div "Select size" at bounding box center [217, 136] width 142 height 8
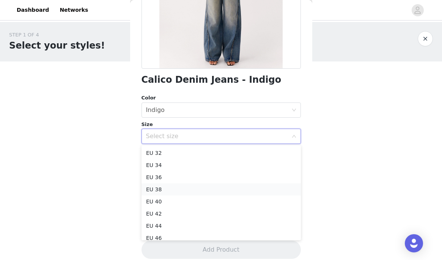
click at [179, 192] on li "EU 38" at bounding box center [221, 189] width 159 height 12
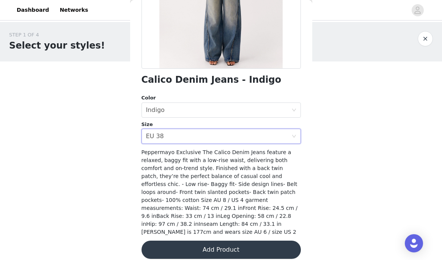
click at [212, 241] on button "Add Product" at bounding box center [221, 250] width 159 height 18
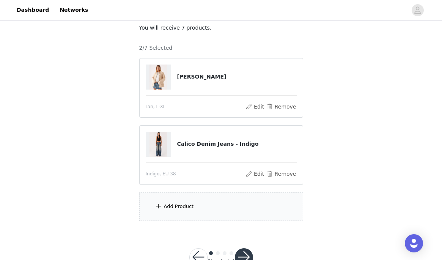
scroll to position [49, 0]
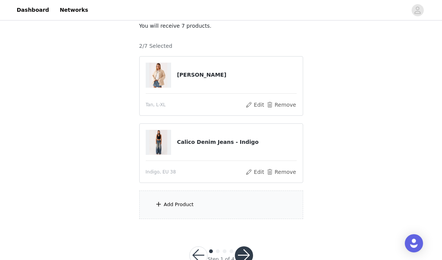
click at [186, 212] on div "Add Product" at bounding box center [221, 204] width 164 height 28
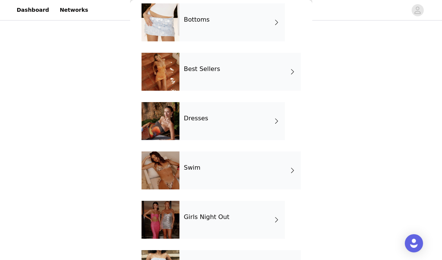
scroll to position [134, 0]
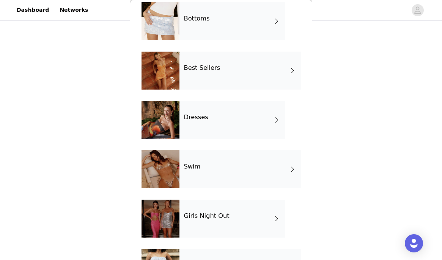
click at [211, 115] on div "Dresses" at bounding box center [231, 120] width 105 height 38
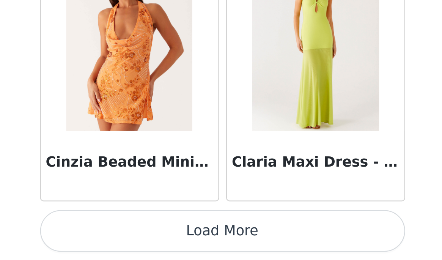
scroll to position [71, 0]
click at [206, 254] on button "Load More" at bounding box center [221, 247] width 159 height 18
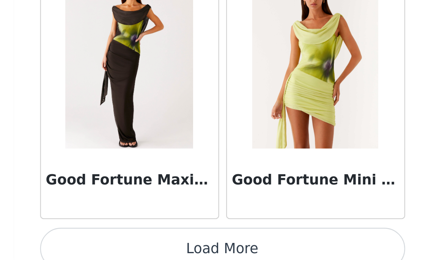
scroll to position [2001, 0]
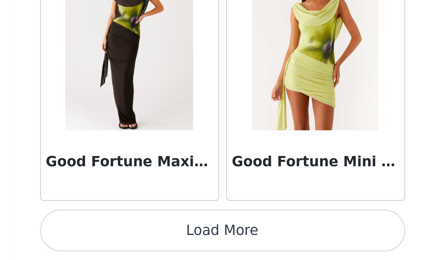
click at [221, 248] on button "Load More" at bounding box center [221, 247] width 159 height 18
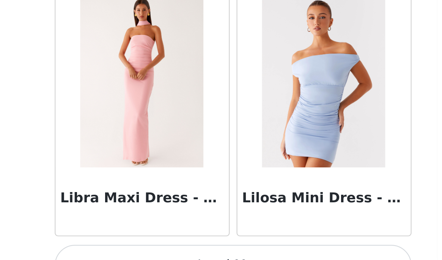
scroll to position [3101, 0]
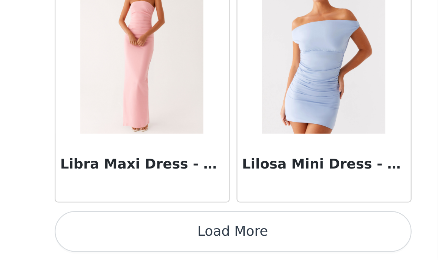
click at [208, 248] on button "Load More" at bounding box center [221, 247] width 159 height 18
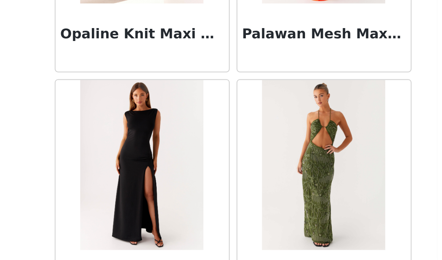
scroll to position [4201, 0]
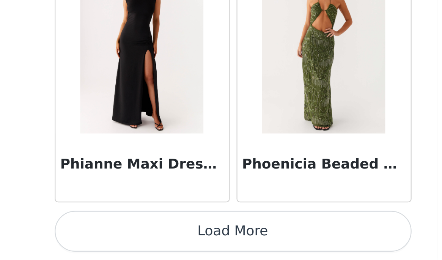
click at [225, 247] on button "Load More" at bounding box center [221, 247] width 159 height 18
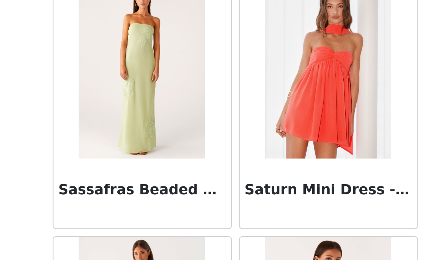
scroll to position [4769, 0]
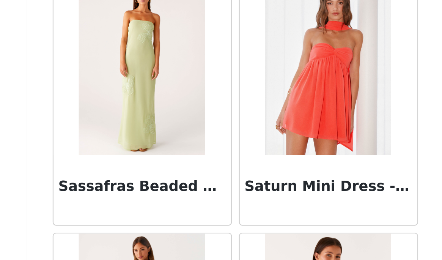
click at [185, 186] on img at bounding box center [180, 148] width 55 height 76
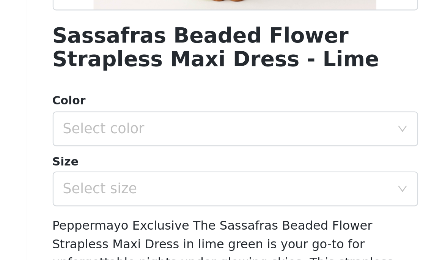
scroll to position [118, 0]
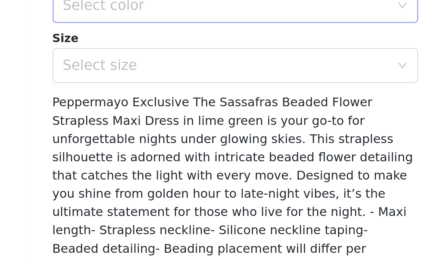
click at [169, 146] on div "Select color" at bounding box center [217, 143] width 142 height 8
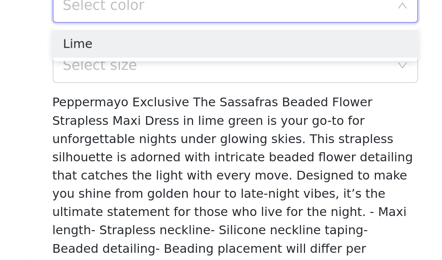
scroll to position [71, 0]
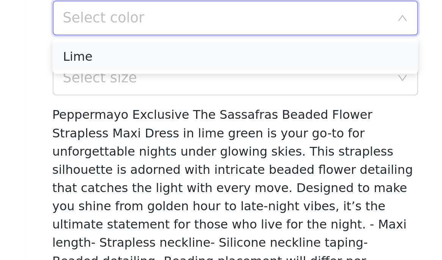
click at [167, 161] on li "Lime" at bounding box center [221, 159] width 159 height 12
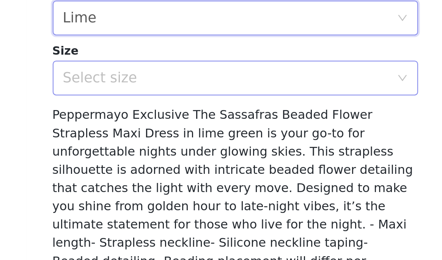
click at [167, 167] on div "Select size" at bounding box center [217, 169] width 142 height 8
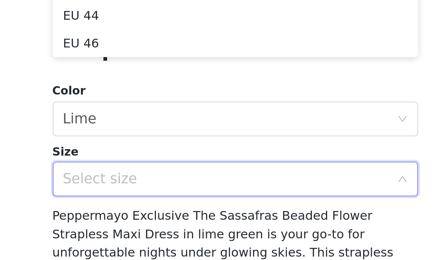
scroll to position [59, 0]
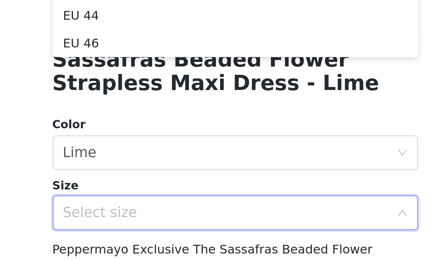
click at [173, 226] on div "Select size" at bounding box center [217, 228] width 142 height 8
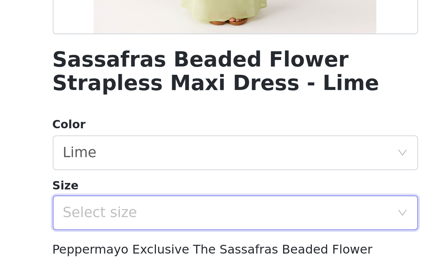
click at [173, 226] on div "Select size" at bounding box center [217, 228] width 142 height 8
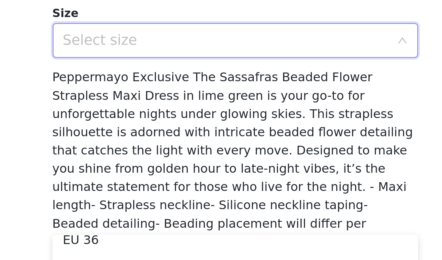
scroll to position [114, 0]
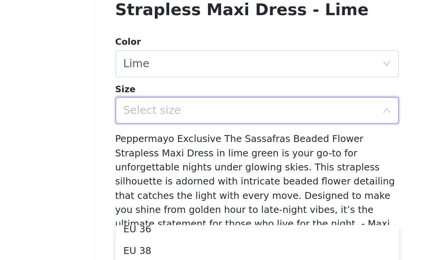
click at [295, 170] on icon "icon: down" at bounding box center [294, 172] width 5 height 5
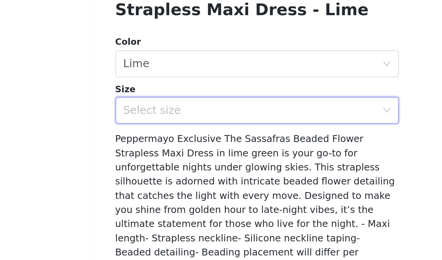
click at [295, 170] on icon "icon: down" at bounding box center [294, 172] width 5 height 5
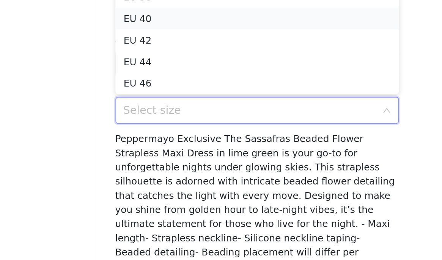
scroll to position [0, 0]
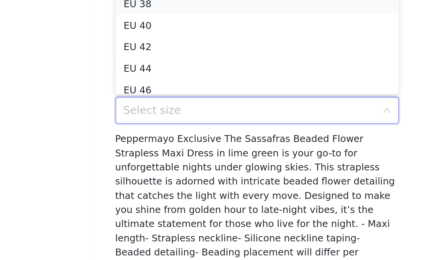
click at [158, 112] on li "EU 38" at bounding box center [221, 113] width 159 height 12
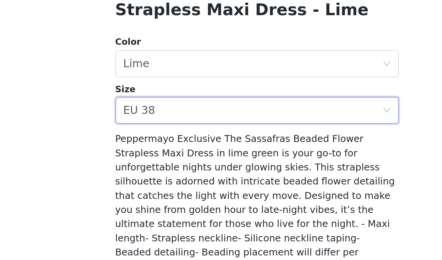
scroll to position [166, 0]
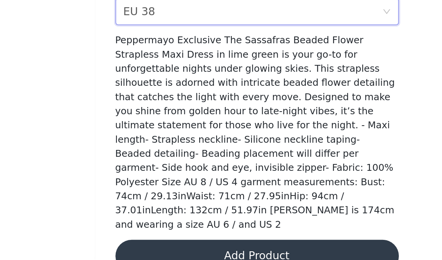
click at [219, 248] on button "Add Product" at bounding box center [221, 257] width 159 height 18
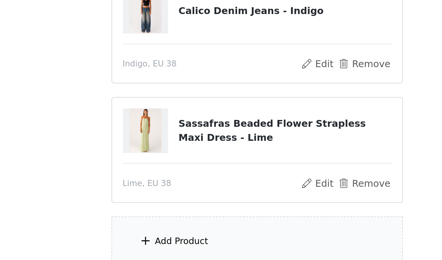
click at [194, 246] on div "Add Product" at bounding box center [221, 249] width 164 height 28
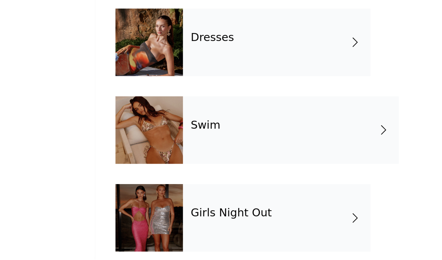
scroll to position [117, 0]
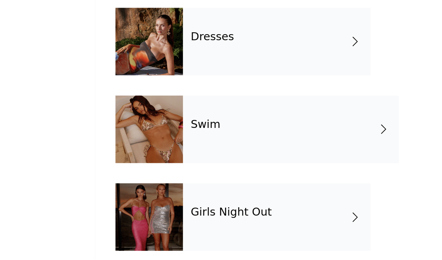
click at [190, 143] on div "Dresses" at bounding box center [231, 137] width 105 height 38
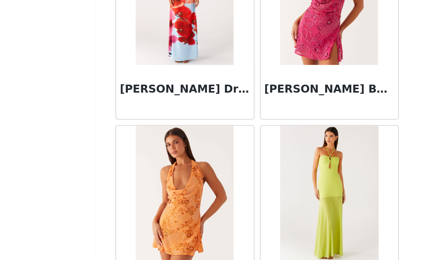
scroll to position [901, 0]
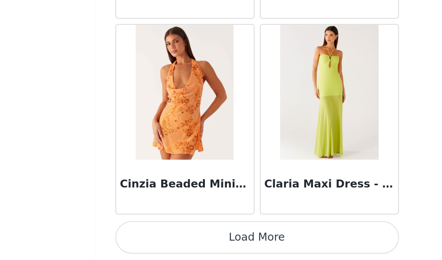
click at [204, 246] on button "Load More" at bounding box center [221, 247] width 159 height 18
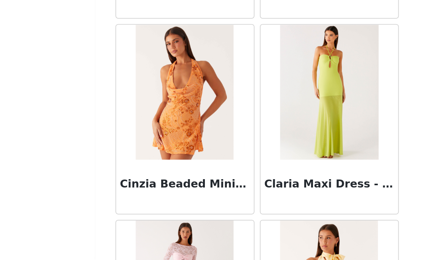
scroll to position [1115, 0]
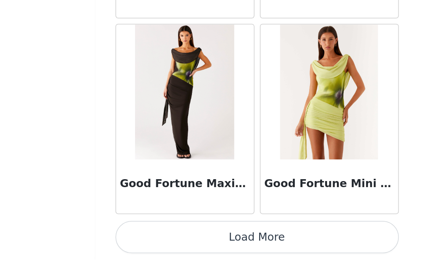
click at [209, 248] on button "Load More" at bounding box center [221, 247] width 159 height 18
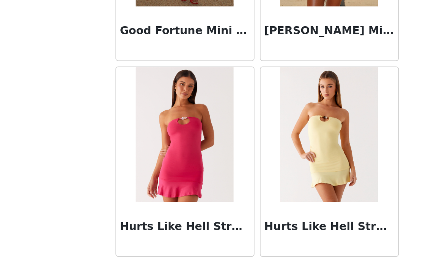
scroll to position [3101, 0]
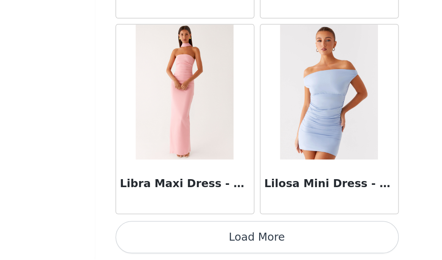
click at [206, 250] on button "Load More" at bounding box center [221, 247] width 159 height 18
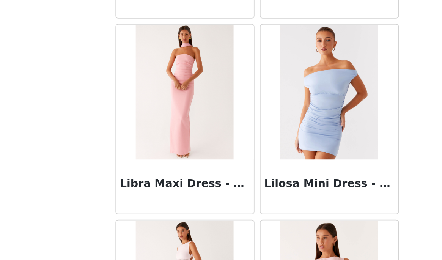
click at [184, 170] on img at bounding box center [180, 165] width 55 height 76
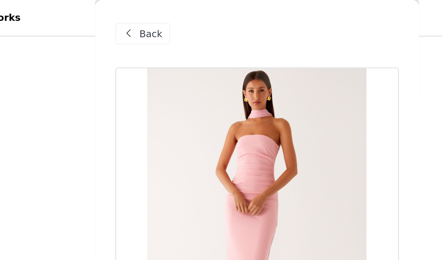
click at [158, 18] on span "Back" at bounding box center [161, 19] width 13 height 8
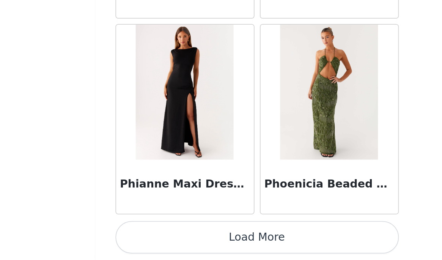
click at [235, 248] on button "Load More" at bounding box center [221, 247] width 159 height 18
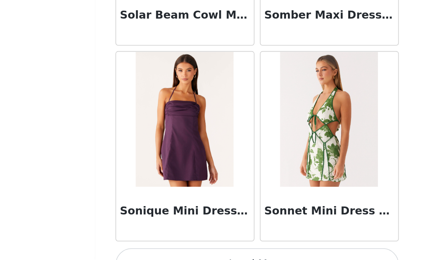
scroll to position [5302, 0]
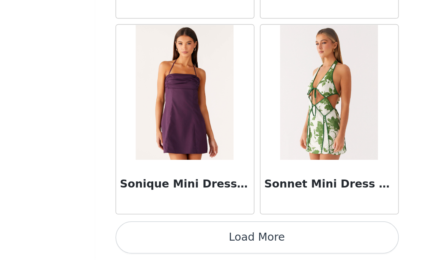
click at [221, 244] on button "Load More" at bounding box center [221, 247] width 159 height 18
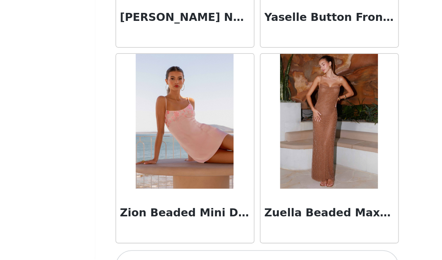
scroll to position [6402, 0]
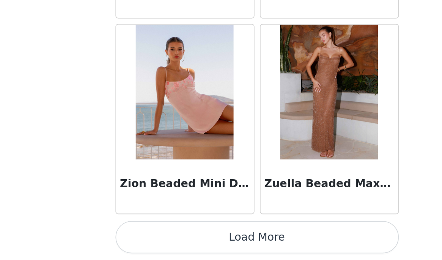
click at [218, 248] on button "Load More" at bounding box center [221, 247] width 159 height 18
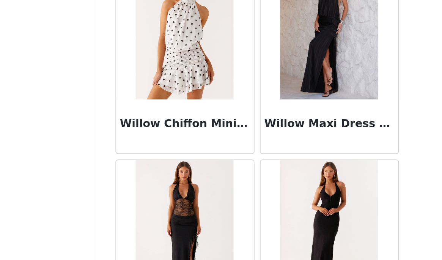
scroll to position [6216, 0]
click at [180, 170] on div "Willow Chiffon Mini Dress - White Polka Dot" at bounding box center [180, 184] width 77 height 30
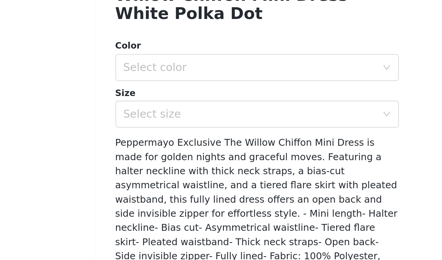
scroll to position [131, 0]
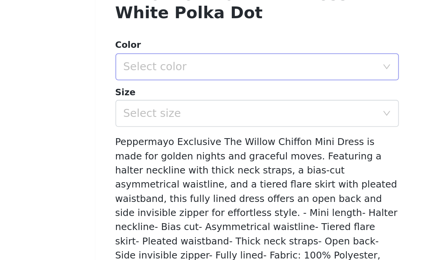
click at [162, 128] on div "Select color" at bounding box center [217, 130] width 142 height 8
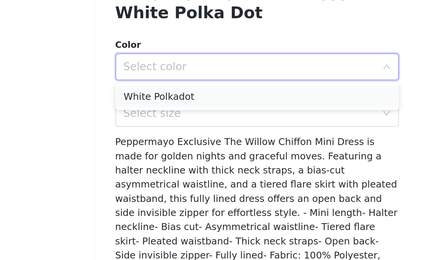
click at [164, 147] on li "White Polkadot" at bounding box center [221, 146] width 159 height 12
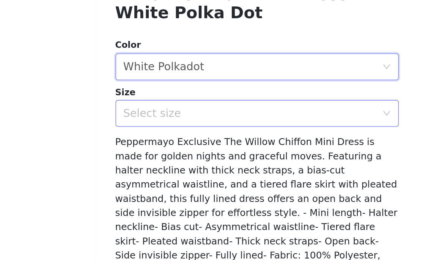
click at [165, 155] on div "Select size" at bounding box center [217, 156] width 142 height 8
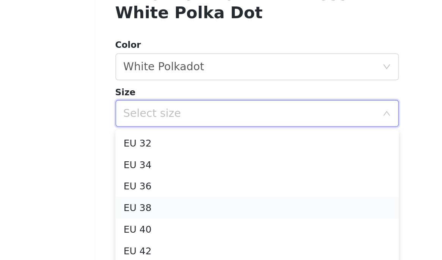
click at [164, 208] on li "EU 38" at bounding box center [221, 209] width 159 height 12
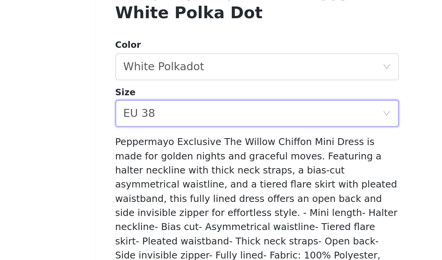
scroll to position [166, 0]
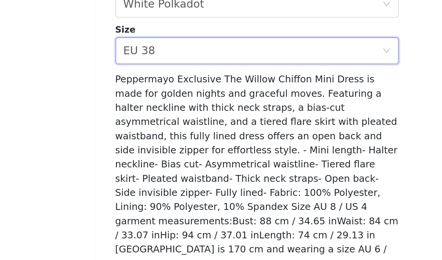
click at [183, 248] on button "Add Product" at bounding box center [221, 257] width 159 height 18
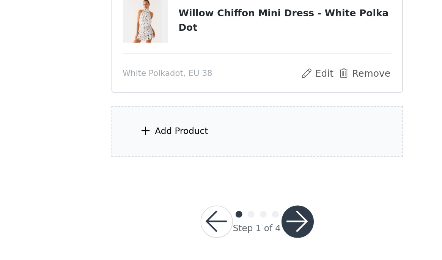
scroll to position [205, 0]
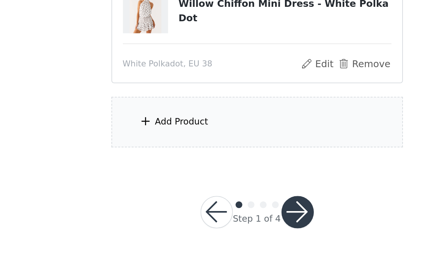
click at [195, 184] on div "Add Product" at bounding box center [221, 182] width 164 height 28
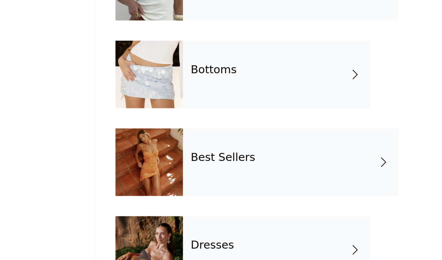
click at [190, 212] on div "Best Sellers" at bounding box center [239, 205] width 121 height 38
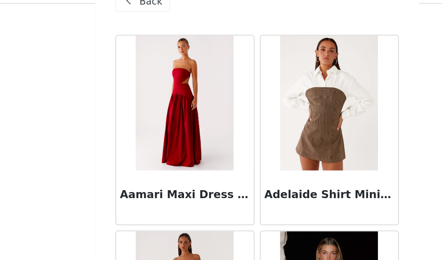
scroll to position [183, 0]
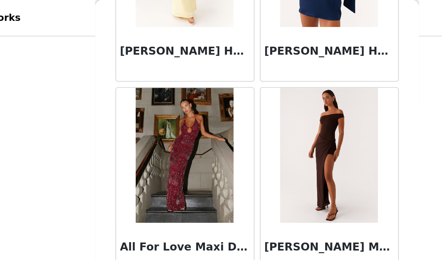
click at [189, 87] on img at bounding box center [180, 87] width 55 height 76
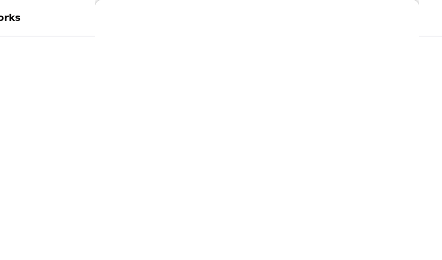
scroll to position [156, 0]
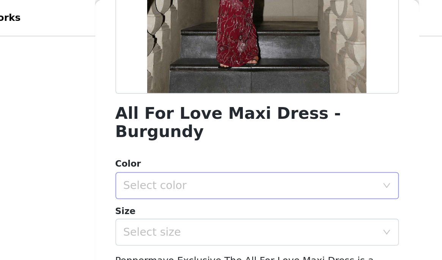
click at [194, 101] on div "Select color" at bounding box center [217, 105] width 142 height 8
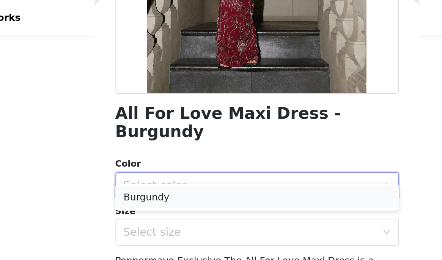
click at [191, 110] on li "Burgundy" at bounding box center [221, 111] width 159 height 12
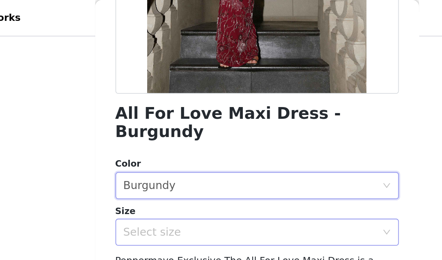
click at [192, 127] on div "Select size" at bounding box center [217, 131] width 142 height 8
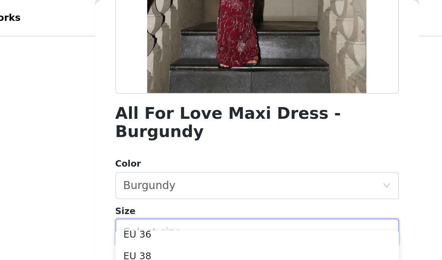
scroll to position [26, 0]
click at [195, 143] on li "EU 38" at bounding box center [221, 148] width 159 height 12
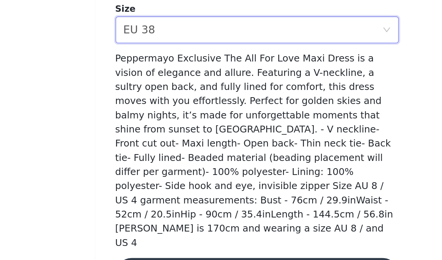
scroll to position [205, 0]
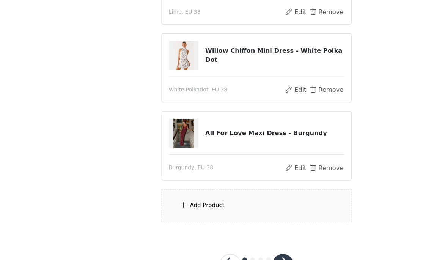
scroll to position [272, 0]
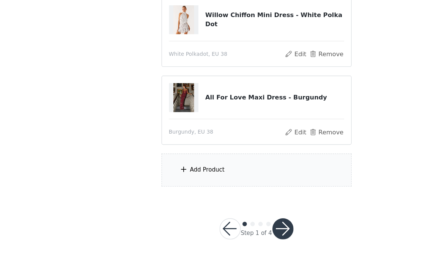
click at [193, 183] on div "Add Product" at bounding box center [221, 182] width 164 height 28
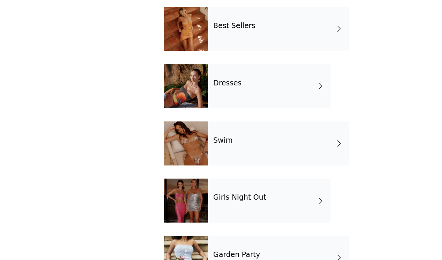
scroll to position [113, 0]
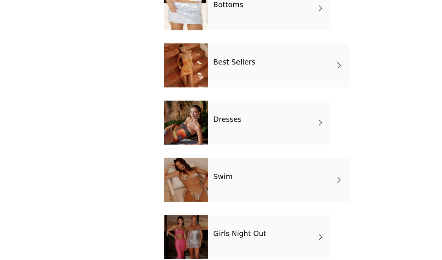
click at [207, 97] on div "Best Sellers" at bounding box center [239, 92] width 121 height 38
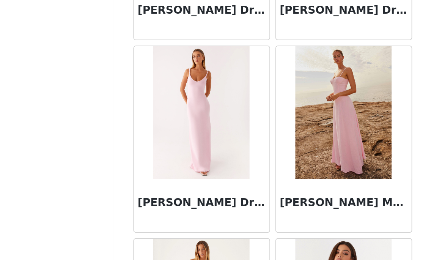
scroll to position [707, 0]
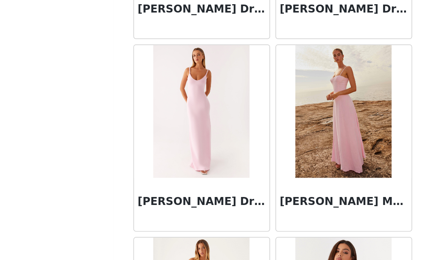
click at [272, 158] on img at bounding box center [261, 139] width 55 height 76
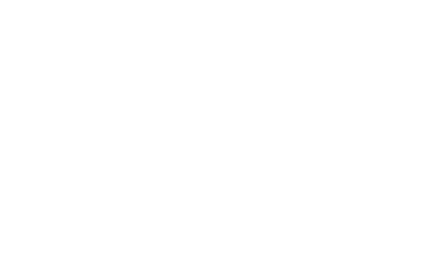
scroll to position [0, 0]
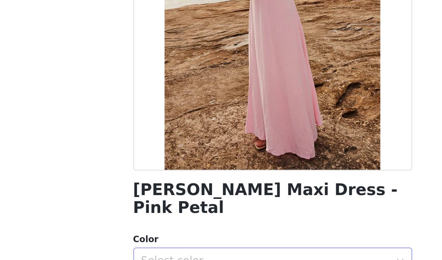
click at [191, 256] on div "Select color" at bounding box center [217, 260] width 142 height 8
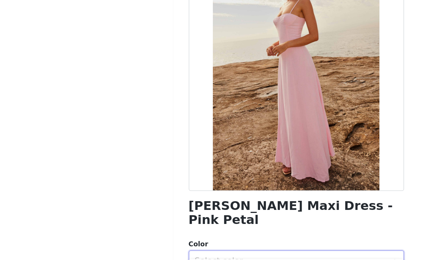
click at [280, 203] on div at bounding box center [221, 123] width 159 height 171
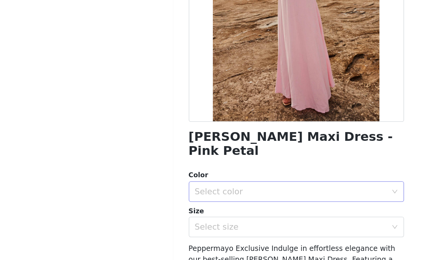
scroll to position [124, 0]
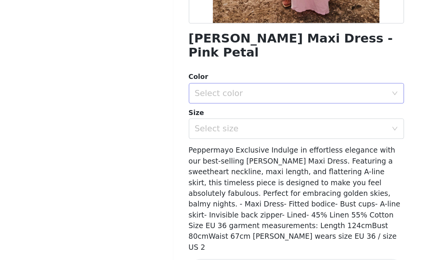
click at [180, 132] on div "Select color" at bounding box center [217, 136] width 142 height 8
click at [179, 143] on li "Pink Petal" at bounding box center [221, 143] width 159 height 12
click at [179, 159] on div "Select size" at bounding box center [217, 163] width 142 height 8
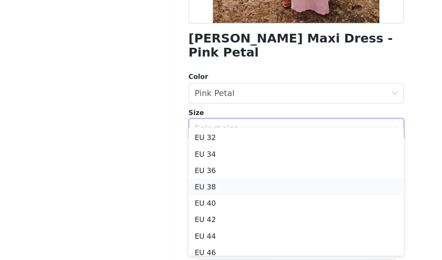
click at [172, 202] on li "EU 38" at bounding box center [221, 206] width 159 height 12
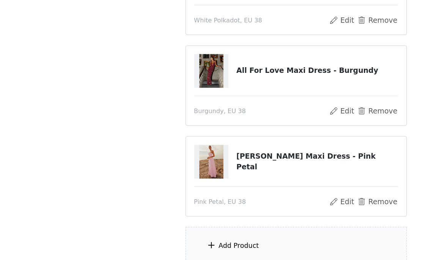
click at [196, 245] on div "Add Product" at bounding box center [221, 249] width 164 height 28
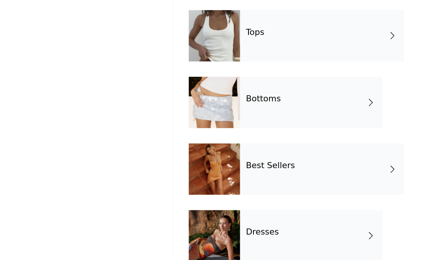
scroll to position [0, 0]
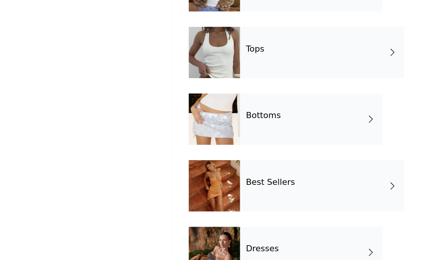
click at [230, 205] on div "Best Sellers" at bounding box center [239, 205] width 121 height 38
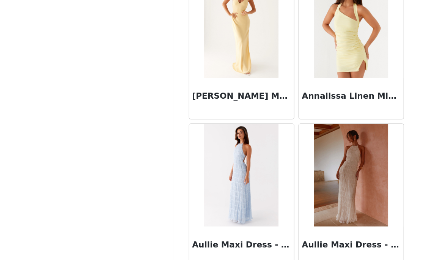
scroll to position [901, 0]
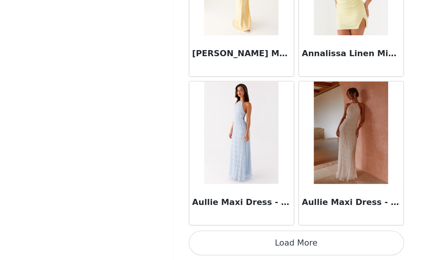
click at [230, 246] on button "Load More" at bounding box center [221, 247] width 159 height 18
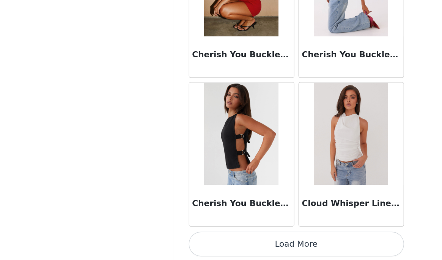
scroll to position [2001, 0]
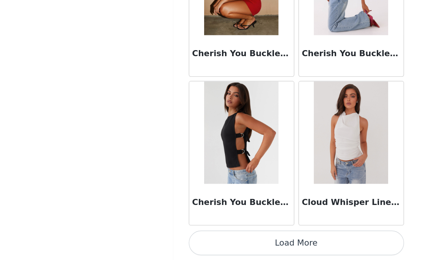
click at [237, 244] on button "Load More" at bounding box center [221, 247] width 159 height 18
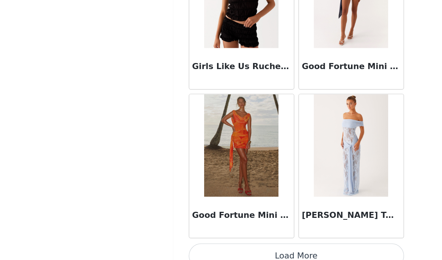
scroll to position [3101, 0]
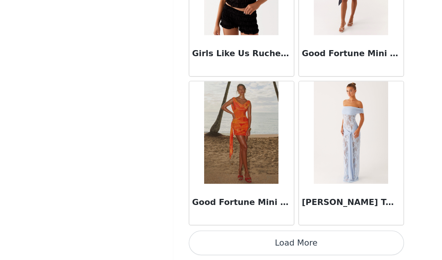
click at [228, 247] on button "Load More" at bounding box center [221, 247] width 159 height 18
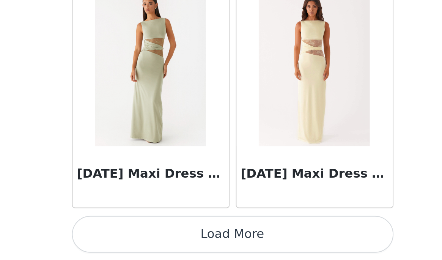
scroll to position [340, 0]
click at [248, 246] on button "Load More" at bounding box center [221, 247] width 159 height 18
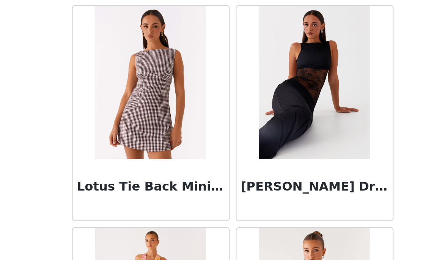
scroll to position [4526, 0]
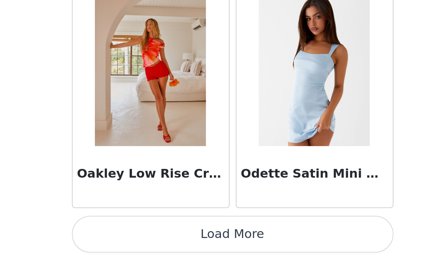
click at [235, 246] on button "Load More" at bounding box center [221, 247] width 159 height 18
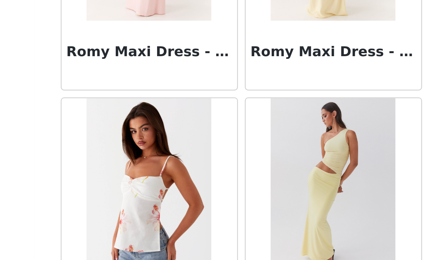
scroll to position [6402, 0]
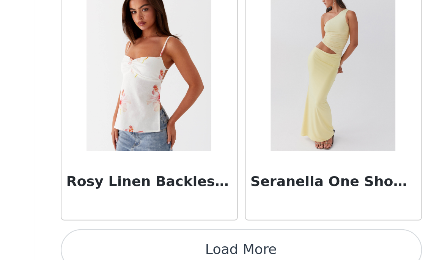
click at [239, 246] on button "Load More" at bounding box center [221, 247] width 159 height 18
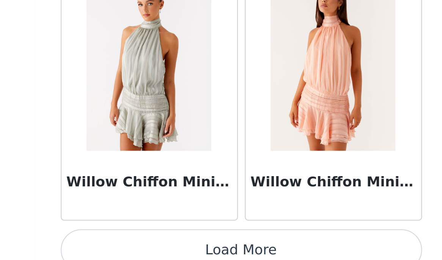
scroll to position [340, 0]
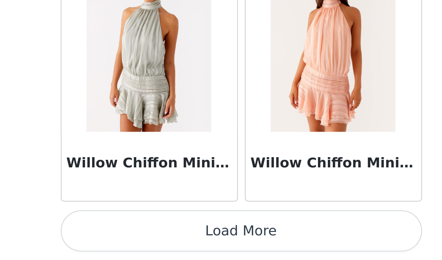
click at [242, 252] on button "Load More" at bounding box center [221, 247] width 159 height 18
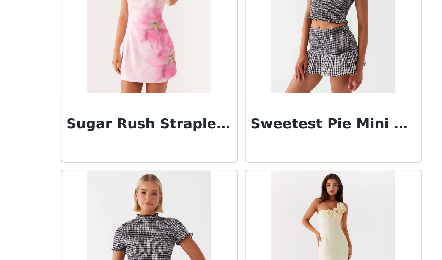
scroll to position [6749, 0]
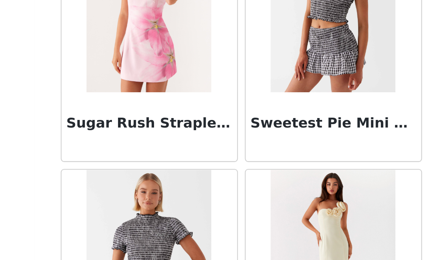
click at [259, 167] on img at bounding box center [261, 148] width 55 height 76
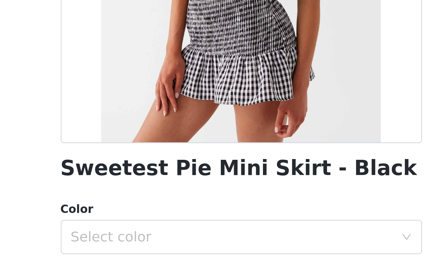
scroll to position [0, 0]
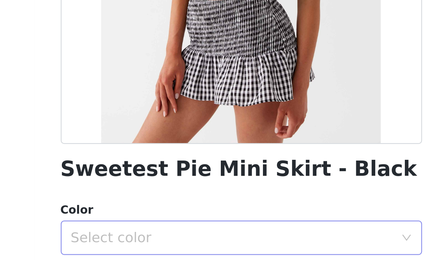
click at [211, 249] on div "Select color" at bounding box center [217, 250] width 142 height 8
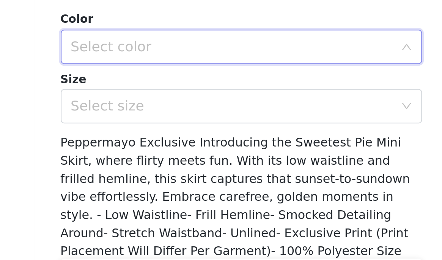
scroll to position [113, 0]
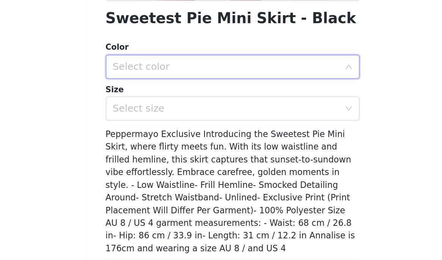
click at [185, 134] on div "Select color" at bounding box center [217, 138] width 142 height 8
click at [294, 138] on icon "icon: down" at bounding box center [294, 137] width 4 height 3
click at [272, 148] on li "Black" at bounding box center [221, 154] width 159 height 12
click at [273, 160] on div "Select size" at bounding box center [217, 164] width 142 height 8
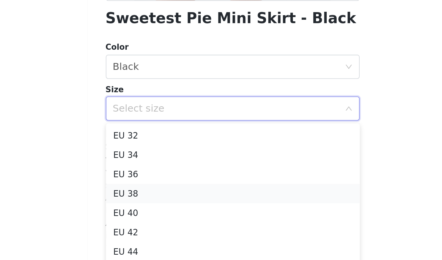
click at [185, 214] on li "EU 38" at bounding box center [221, 217] width 159 height 12
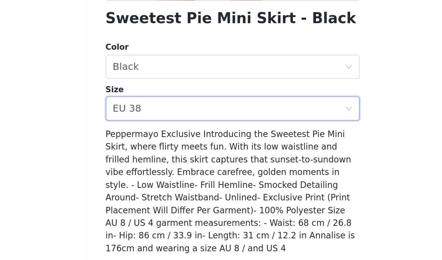
scroll to position [132, 0]
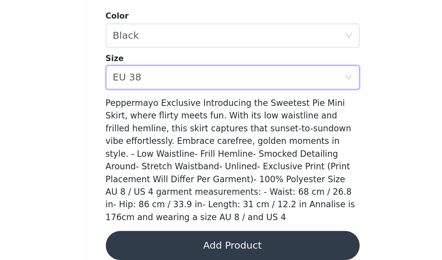
click at [209, 241] on button "Add Product" at bounding box center [221, 250] width 159 height 18
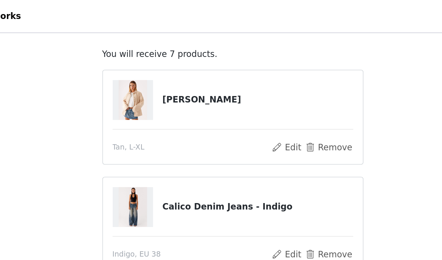
scroll to position [27, 0]
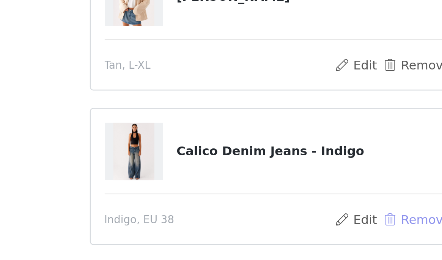
click at [282, 173] on button "Remove" at bounding box center [281, 172] width 30 height 9
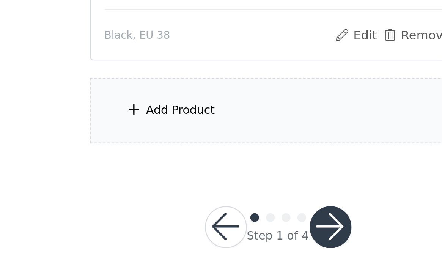
scroll to position [340, 0]
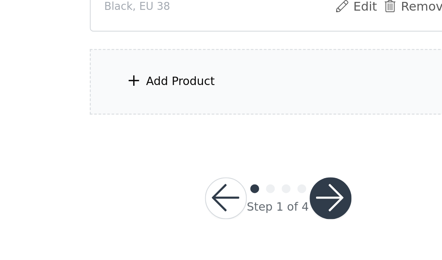
click at [172, 183] on div "Add Product" at bounding box center [179, 182] width 30 height 8
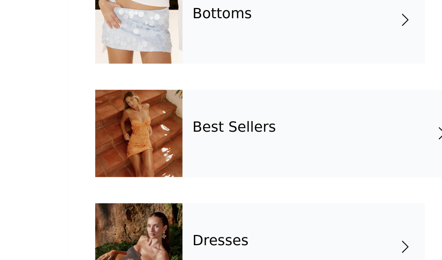
click at [196, 203] on h4 "Best Sellers" at bounding box center [202, 202] width 36 height 7
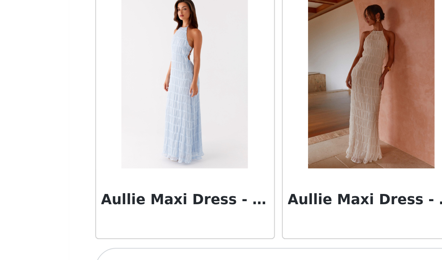
scroll to position [901, 0]
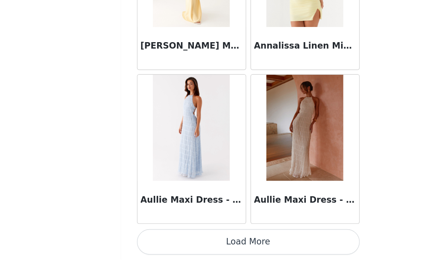
click at [203, 245] on button "Load More" at bounding box center [221, 247] width 159 height 18
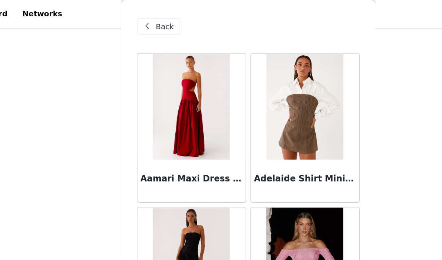
scroll to position [0, 0]
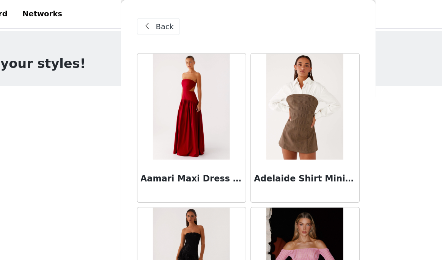
click at [152, 19] on span at bounding box center [149, 18] width 9 height 9
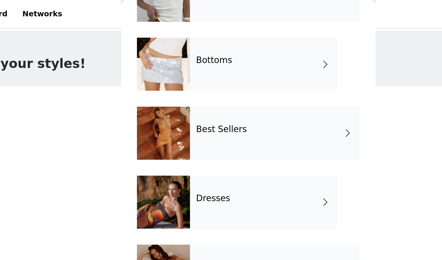
scroll to position [111, 0]
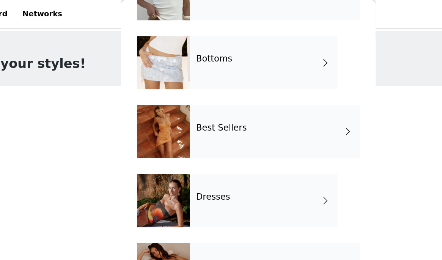
click at [201, 42] on h4 "Bottoms" at bounding box center [197, 42] width 26 height 7
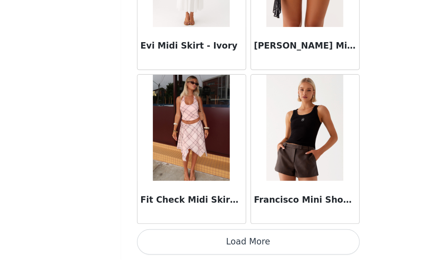
scroll to position [16, 0]
click at [211, 241] on button "Load More" at bounding box center [221, 247] width 159 height 18
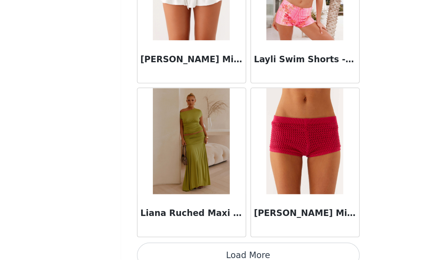
scroll to position [2001, 0]
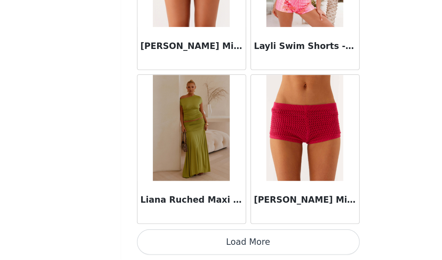
click at [213, 248] on button "Load More" at bounding box center [221, 247] width 159 height 18
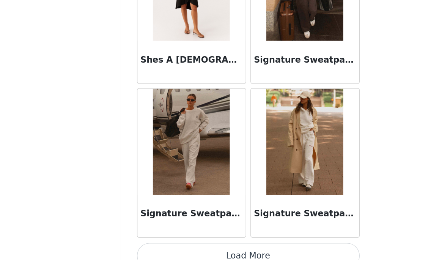
scroll to position [3101, 0]
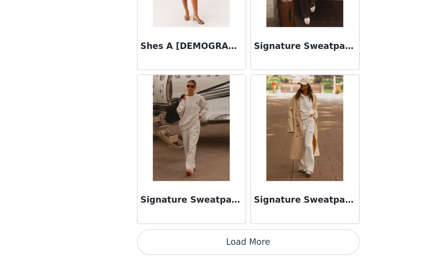
click at [230, 245] on button "Load More" at bounding box center [221, 247] width 159 height 18
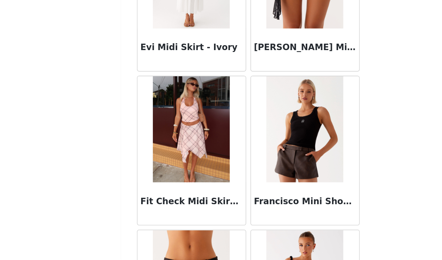
scroll to position [916, 0]
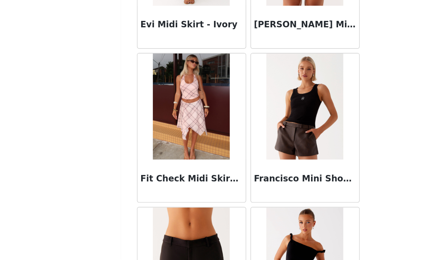
click at [180, 162] on img at bounding box center [180, 150] width 55 height 76
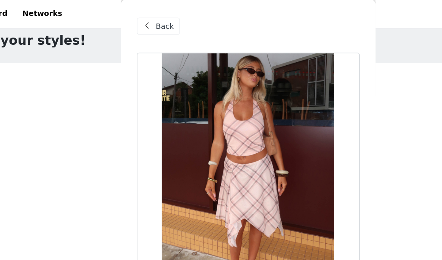
scroll to position [0, 0]
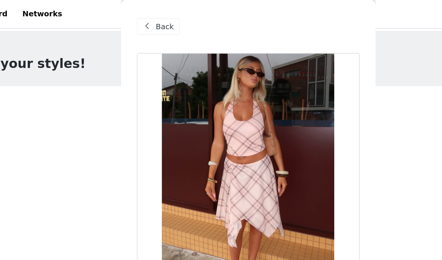
click at [157, 19] on span "Back" at bounding box center [161, 19] width 13 height 8
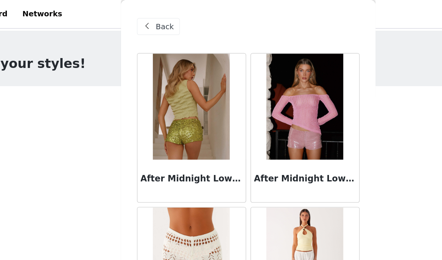
click at [157, 19] on span "Back" at bounding box center [161, 19] width 13 height 8
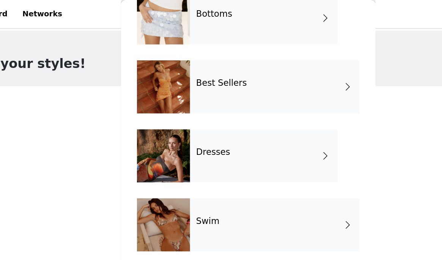
scroll to position [144, 0]
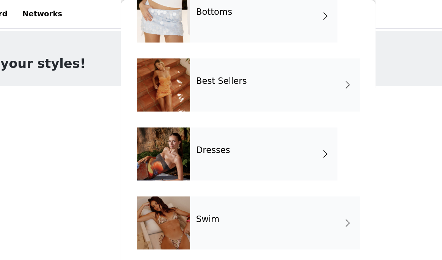
click at [204, 74] on div "Best Sellers" at bounding box center [239, 61] width 121 height 38
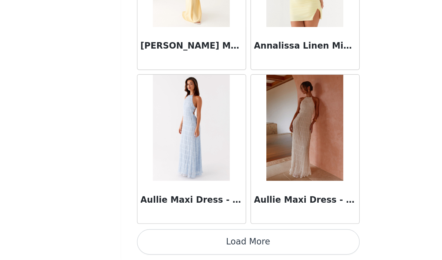
scroll to position [340, 0]
click at [216, 242] on button "Load More" at bounding box center [221, 247] width 159 height 18
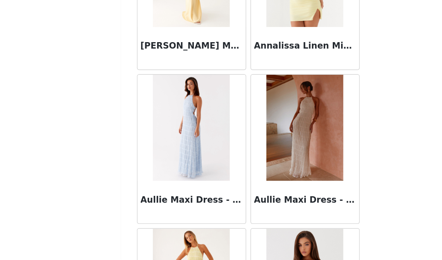
scroll to position [950, 0]
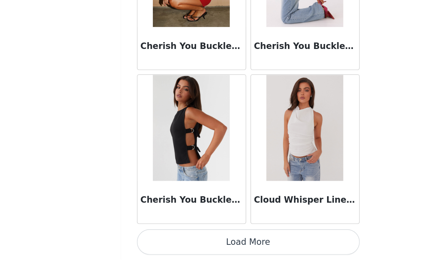
click at [216, 242] on button "Load More" at bounding box center [221, 247] width 159 height 18
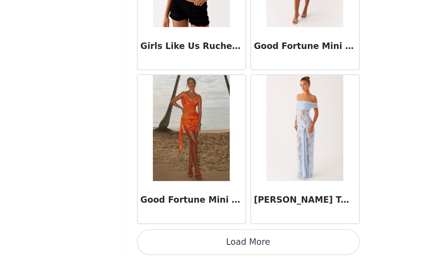
click at [216, 242] on button "Load More" at bounding box center [221, 247] width 159 height 18
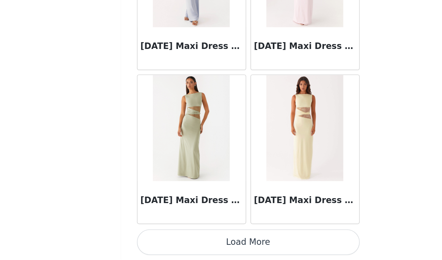
click at [216, 242] on button "Load More" at bounding box center [221, 247] width 159 height 18
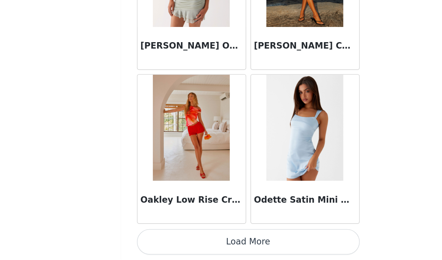
click at [216, 242] on button "Load More" at bounding box center [221, 247] width 159 height 18
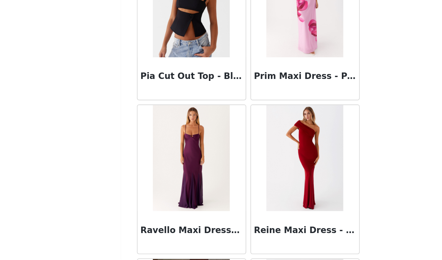
scroll to position [6054, 0]
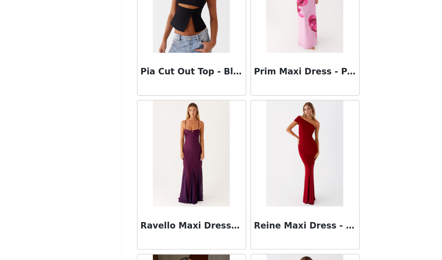
click at [177, 203] on img at bounding box center [180, 184] width 55 height 76
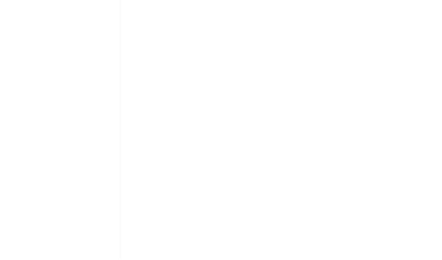
scroll to position [0, 0]
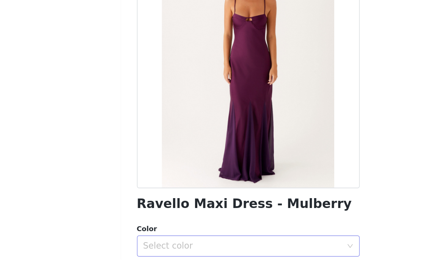
click at [195, 247] on div "Select color" at bounding box center [217, 250] width 142 height 8
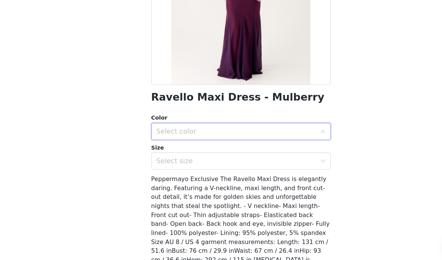
scroll to position [140, 0]
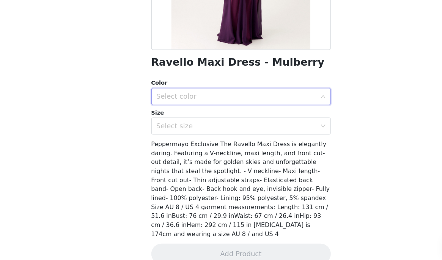
click at [216, 115] on div "Select color" at bounding box center [218, 110] width 145 height 14
click at [299, 106] on div "Select color" at bounding box center [221, 109] width 159 height 15
click at [274, 125] on li "Mulberry" at bounding box center [221, 127] width 159 height 12
click at [292, 134] on div "Select size" at bounding box center [221, 136] width 159 height 15
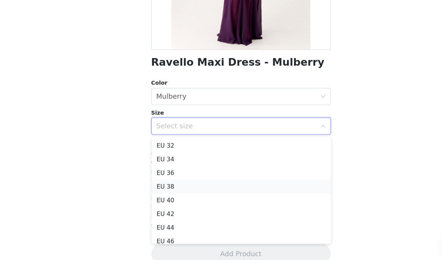
click at [202, 190] on li "EU 38" at bounding box center [221, 190] width 159 height 12
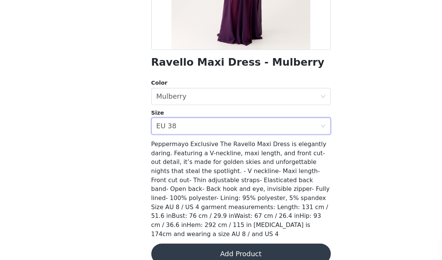
click at [217, 241] on button "Add Product" at bounding box center [221, 250] width 159 height 18
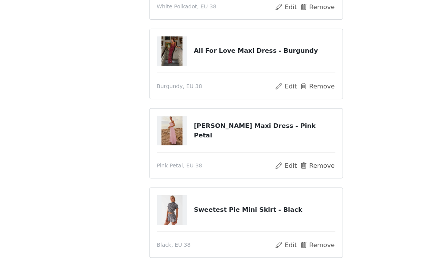
scroll to position [358, 0]
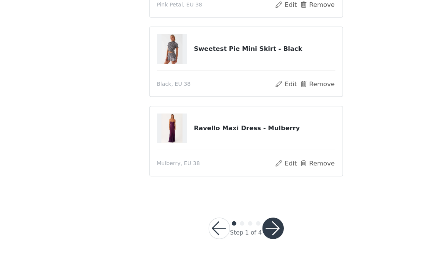
click at [242, 236] on button "button" at bounding box center [244, 233] width 18 height 18
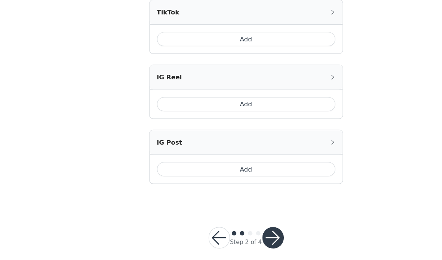
scroll to position [479, 0]
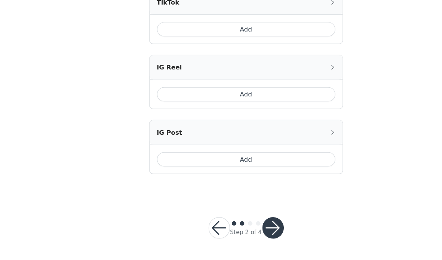
click at [253, 120] on button "Add" at bounding box center [221, 119] width 151 height 12
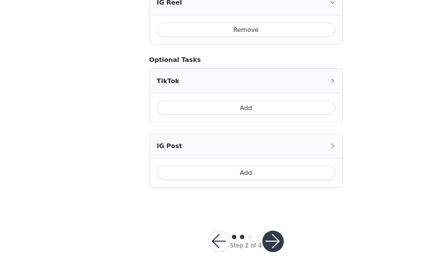
scroll to position [582, 0]
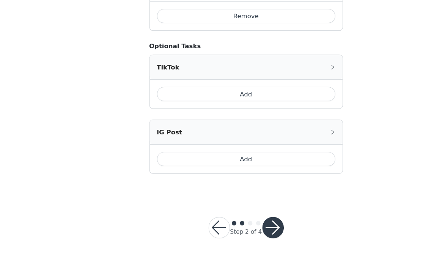
click at [246, 235] on button "button" at bounding box center [244, 232] width 18 height 18
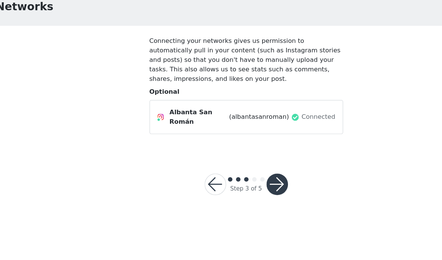
click at [252, 187] on button "button" at bounding box center [247, 196] width 18 height 18
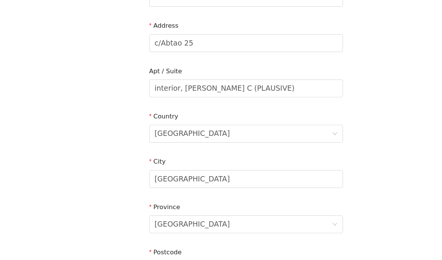
scroll to position [257, 0]
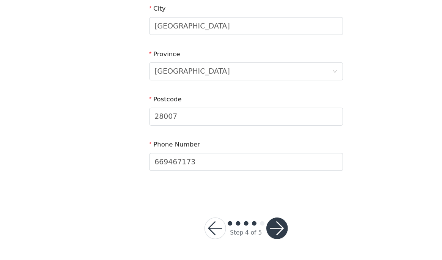
click at [248, 240] on button "button" at bounding box center [247, 233] width 18 height 18
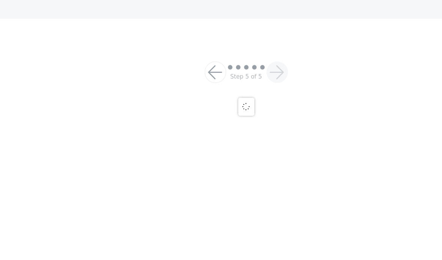
scroll to position [91, 0]
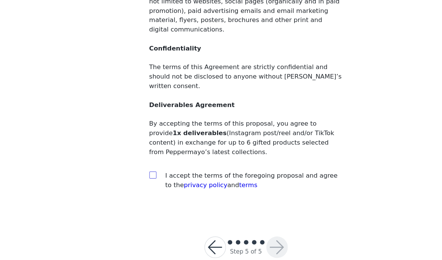
click at [139, 185] on input "checkbox" at bounding box center [141, 187] width 5 height 5
checkbox input "true"
click at [251, 240] on button "button" at bounding box center [247, 249] width 18 height 18
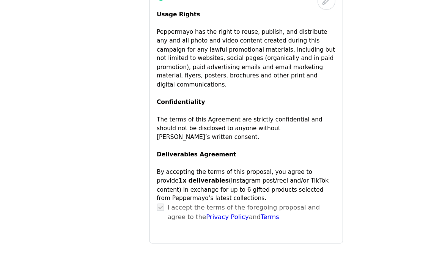
scroll to position [687, 0]
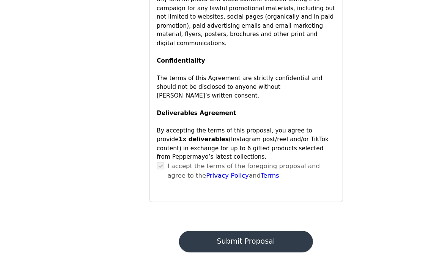
click at [211, 235] on button "Submit Proposal" at bounding box center [220, 244] width 113 height 18
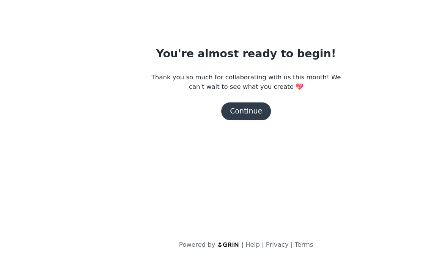
click at [236, 135] on button "Continue" at bounding box center [221, 133] width 42 height 15
